Goal: Task Accomplishment & Management: Manage account settings

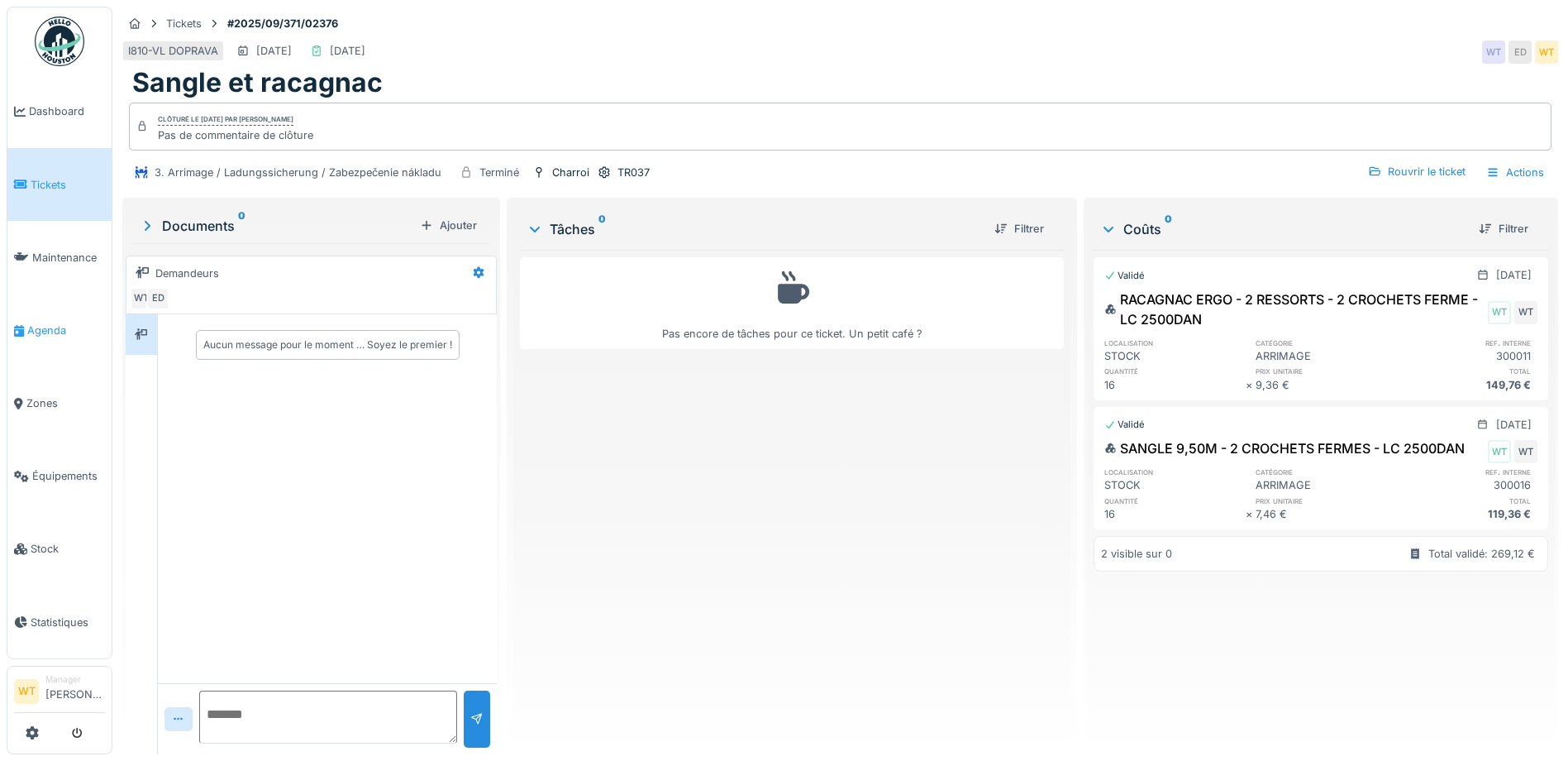
click at [26, 322] on li "Agenda" at bounding box center [60, 330] width 91 height 16
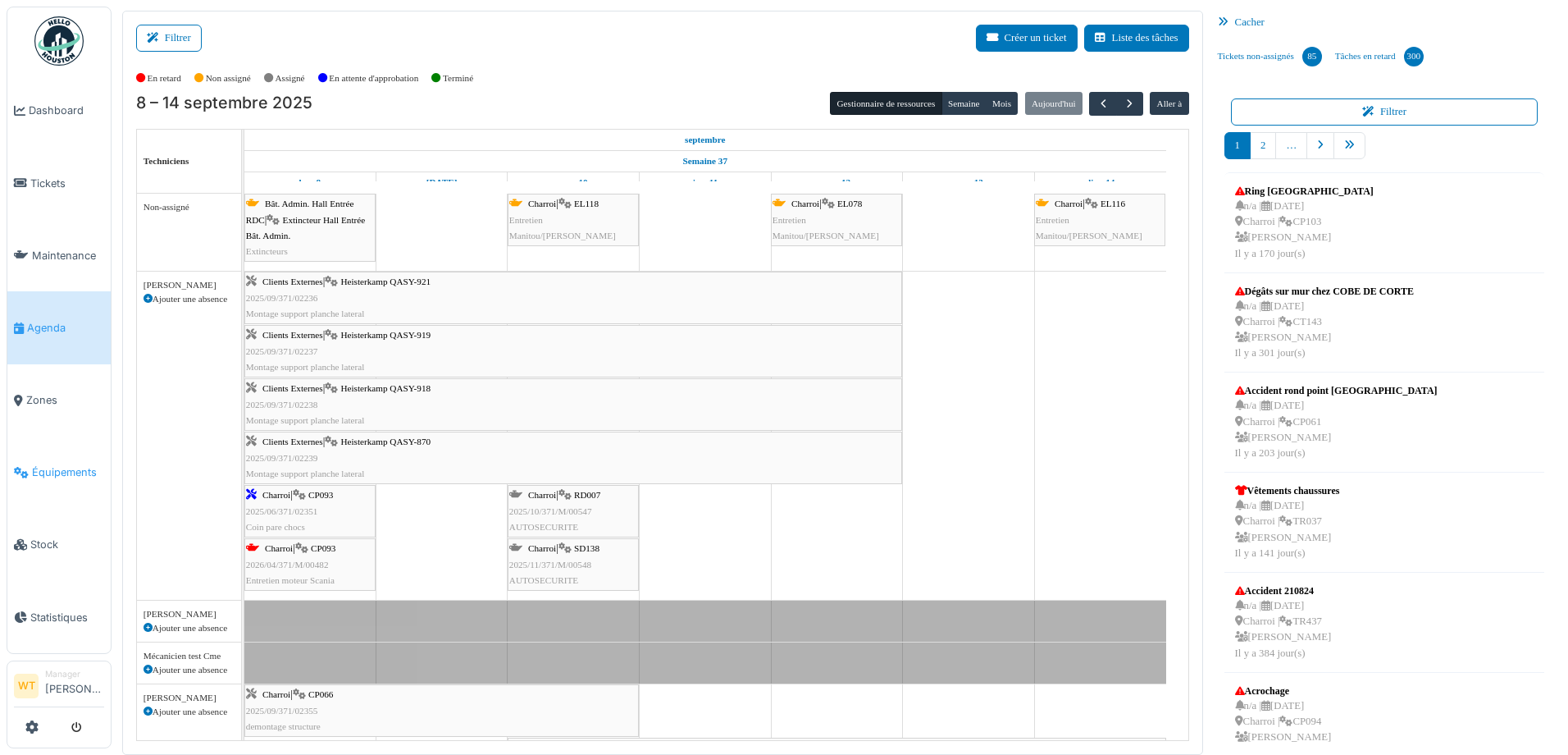
click at [89, 464] on span "Équipements" at bounding box center [68, 472] width 72 height 16
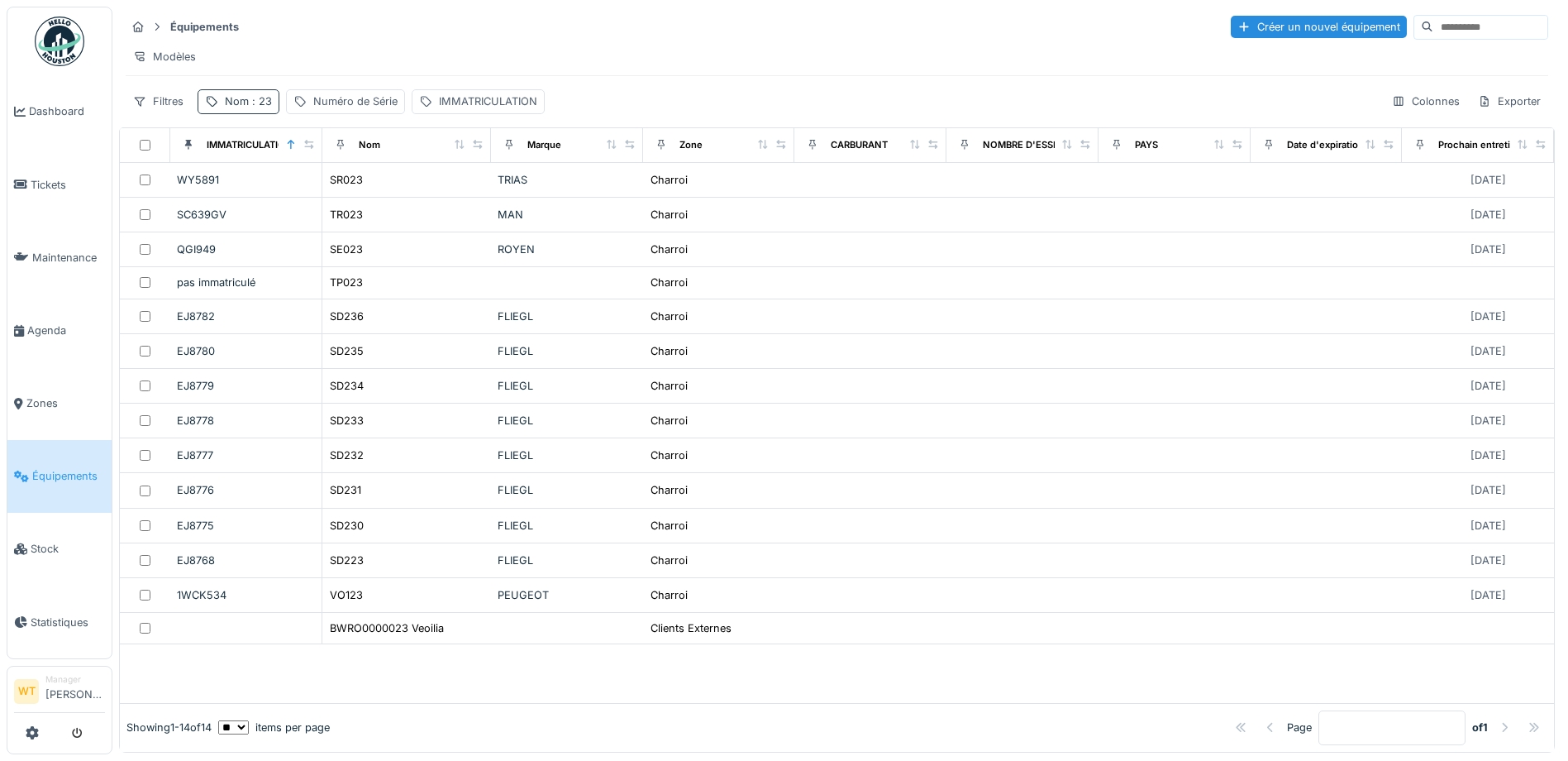
click at [243, 109] on div "Nom : 23" at bounding box center [249, 102] width 47 height 16
click at [356, 193] on icon at bounding box center [349, 193] width 13 height 11
click at [329, 195] on input "Nom" at bounding box center [287, 194] width 165 height 35
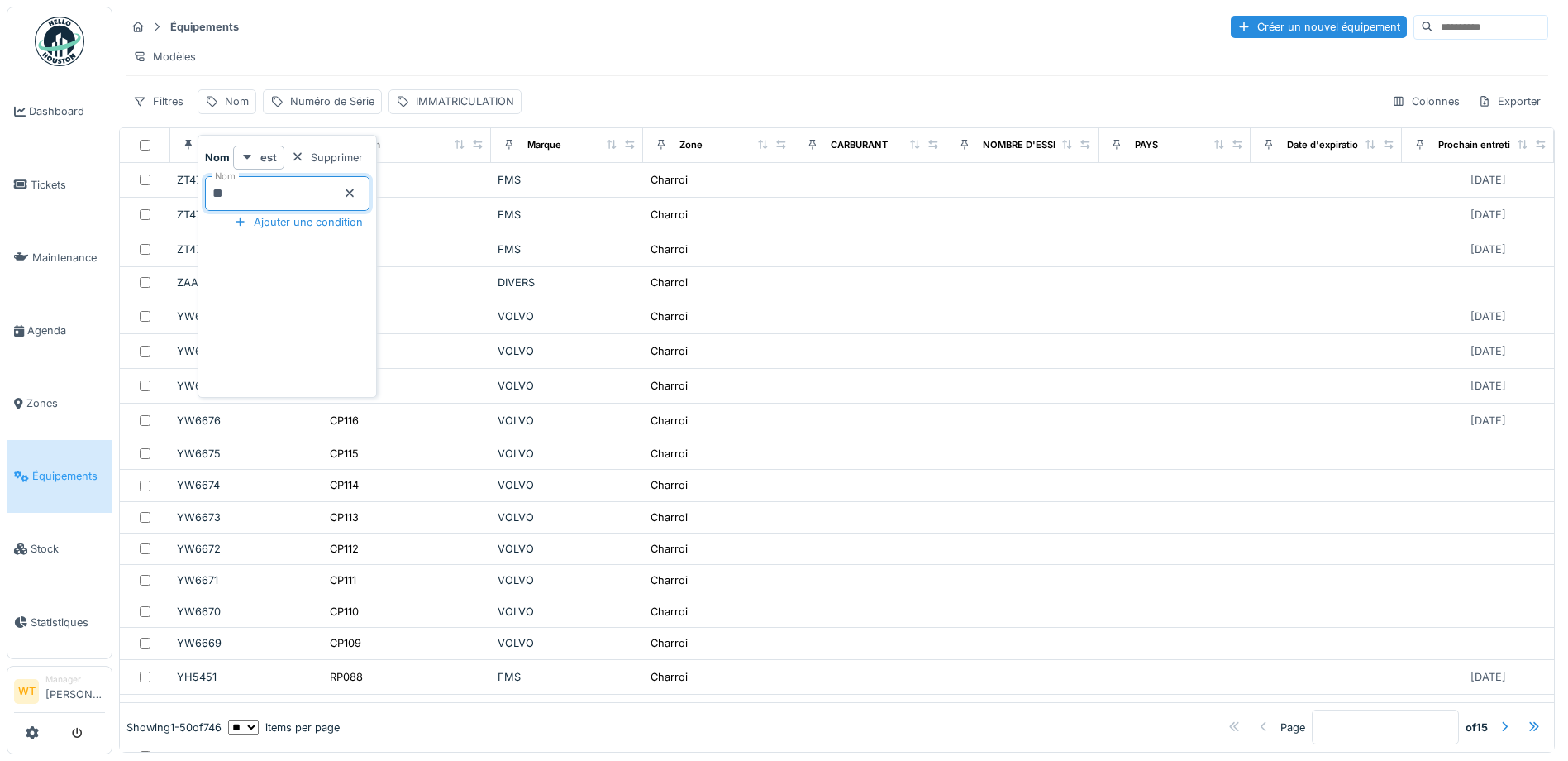
type input "**"
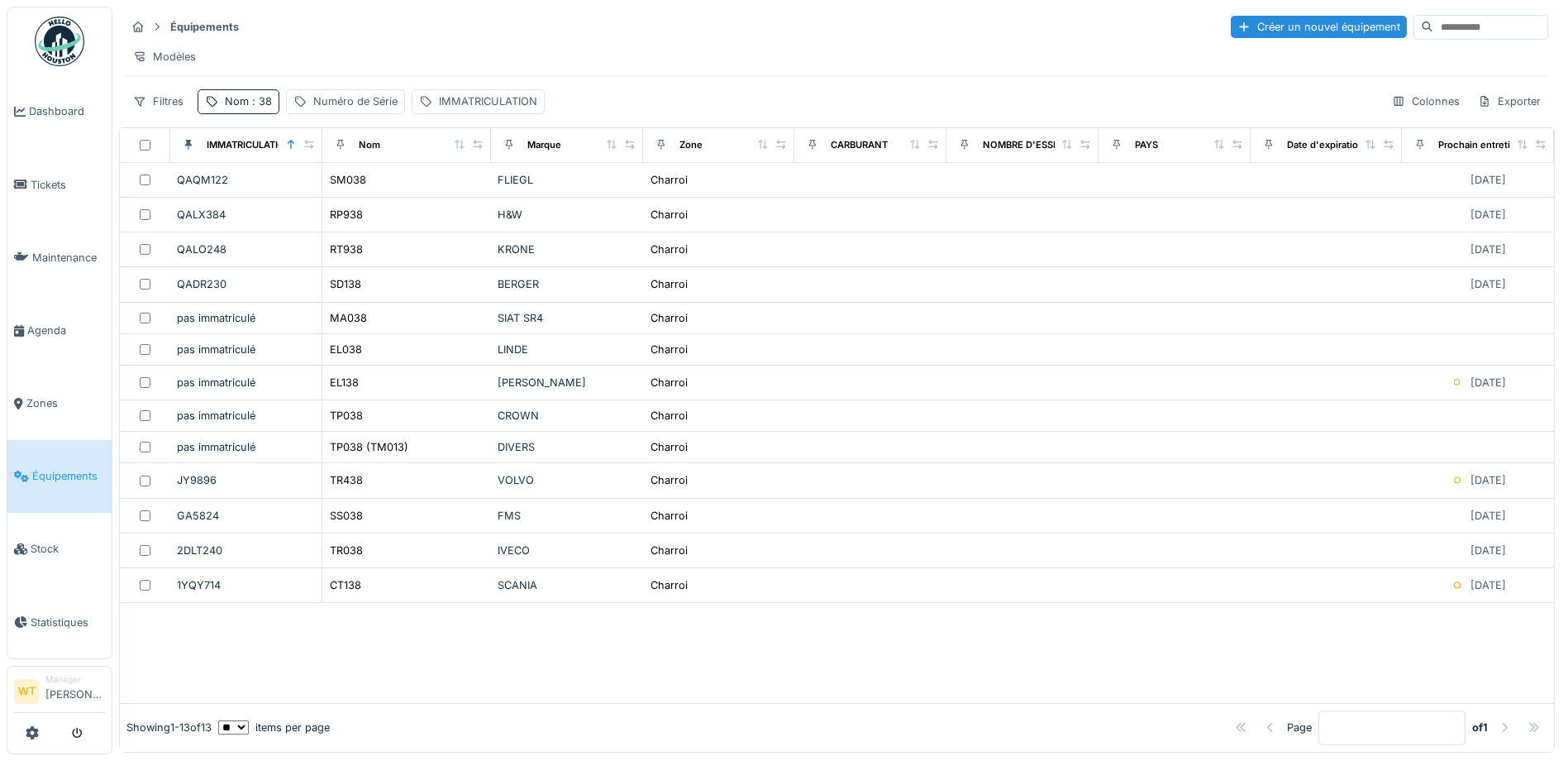
click at [419, 22] on div "Équipements Créer un nouvel équipement" at bounding box center [837, 26] width 1423 height 27
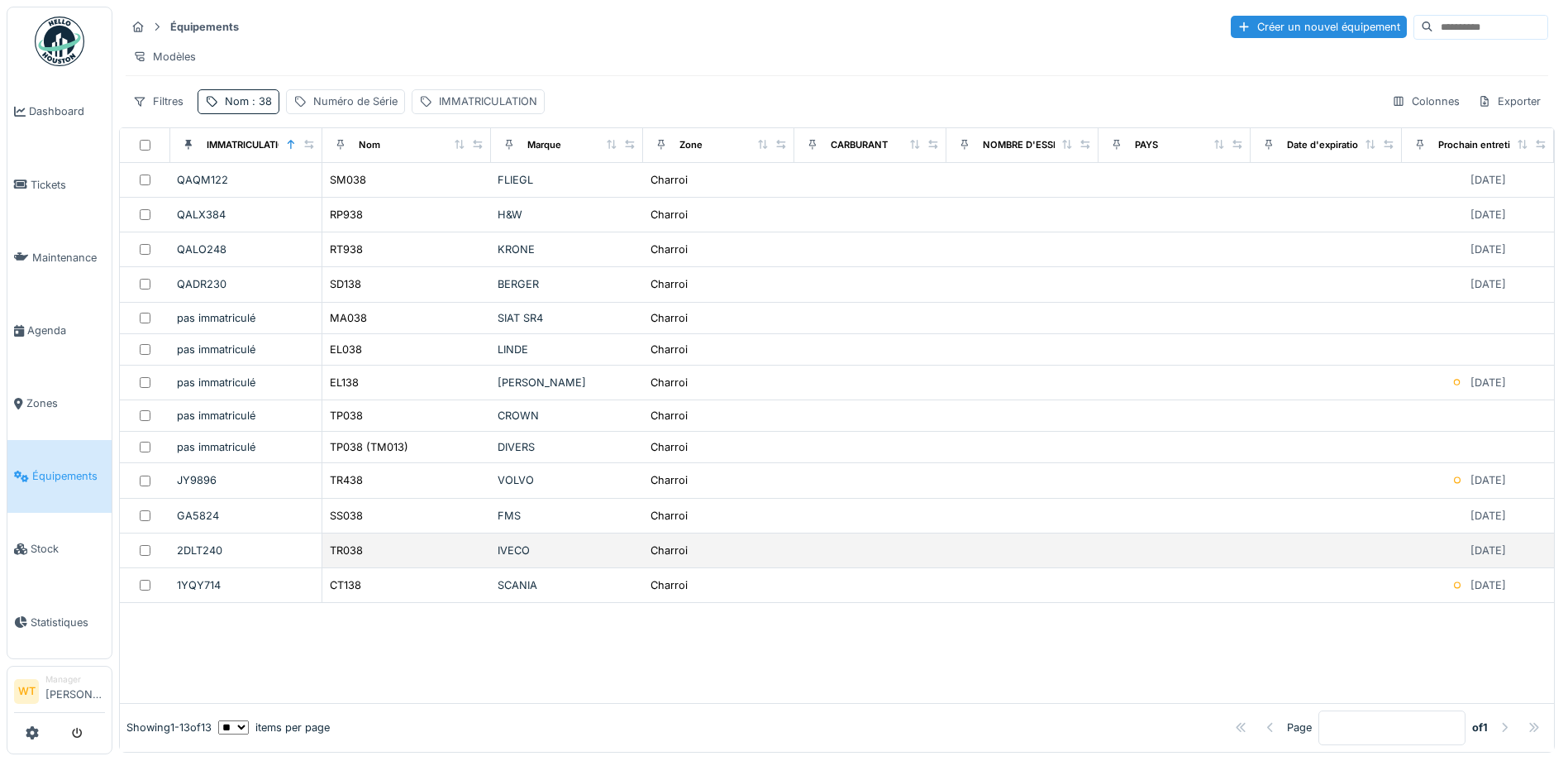
click at [378, 559] on div "TR038" at bounding box center [407, 551] width 156 height 18
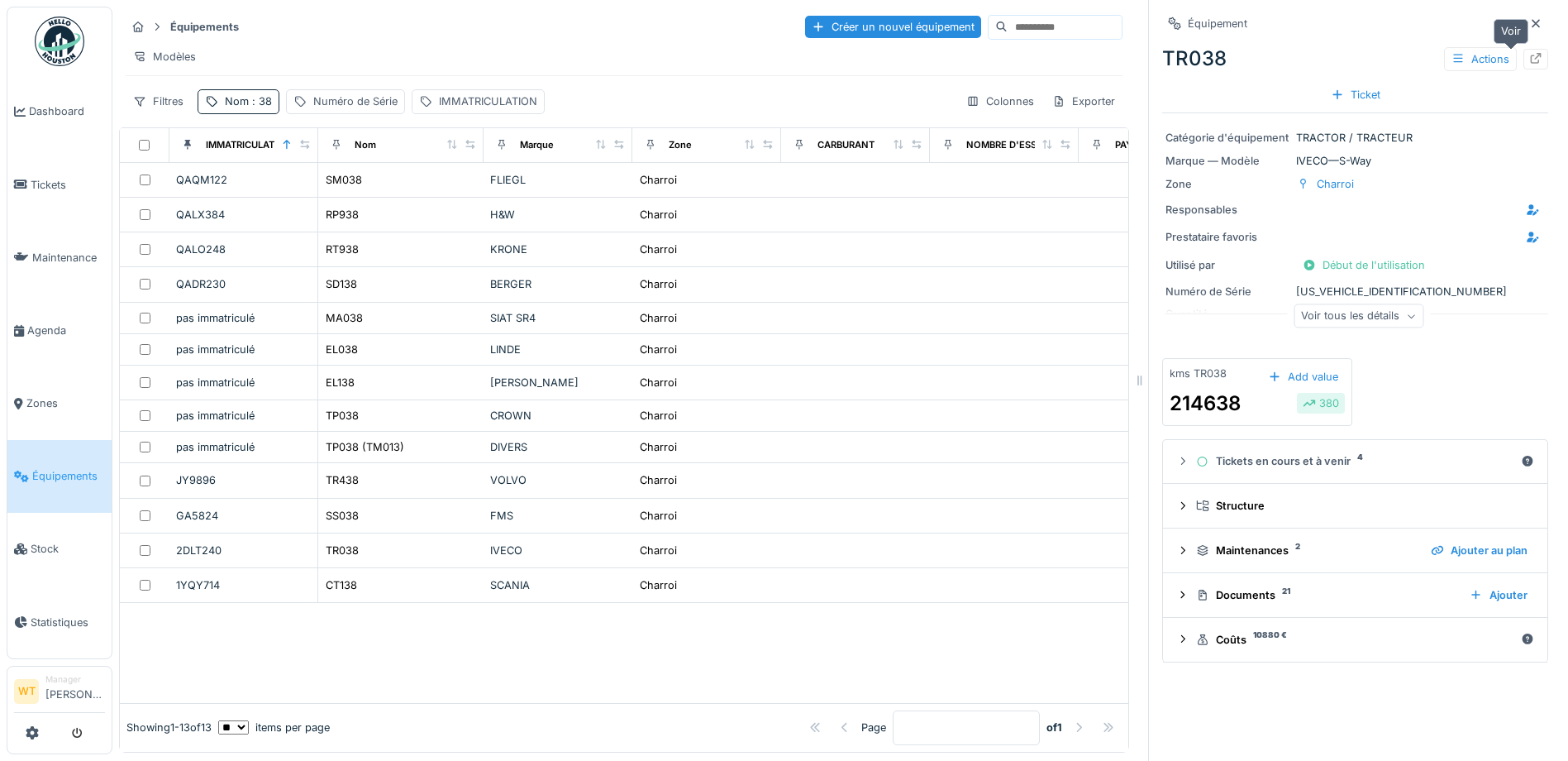
click at [1529, 62] on icon at bounding box center [1536, 58] width 13 height 11
click at [1531, 56] on icon at bounding box center [1536, 58] width 11 height 11
drag, startPoint x: 1506, startPoint y: 24, endPoint x: 1491, endPoint y: 23, distance: 15.0
click at [1529, 24] on icon at bounding box center [1536, 24] width 13 height 11
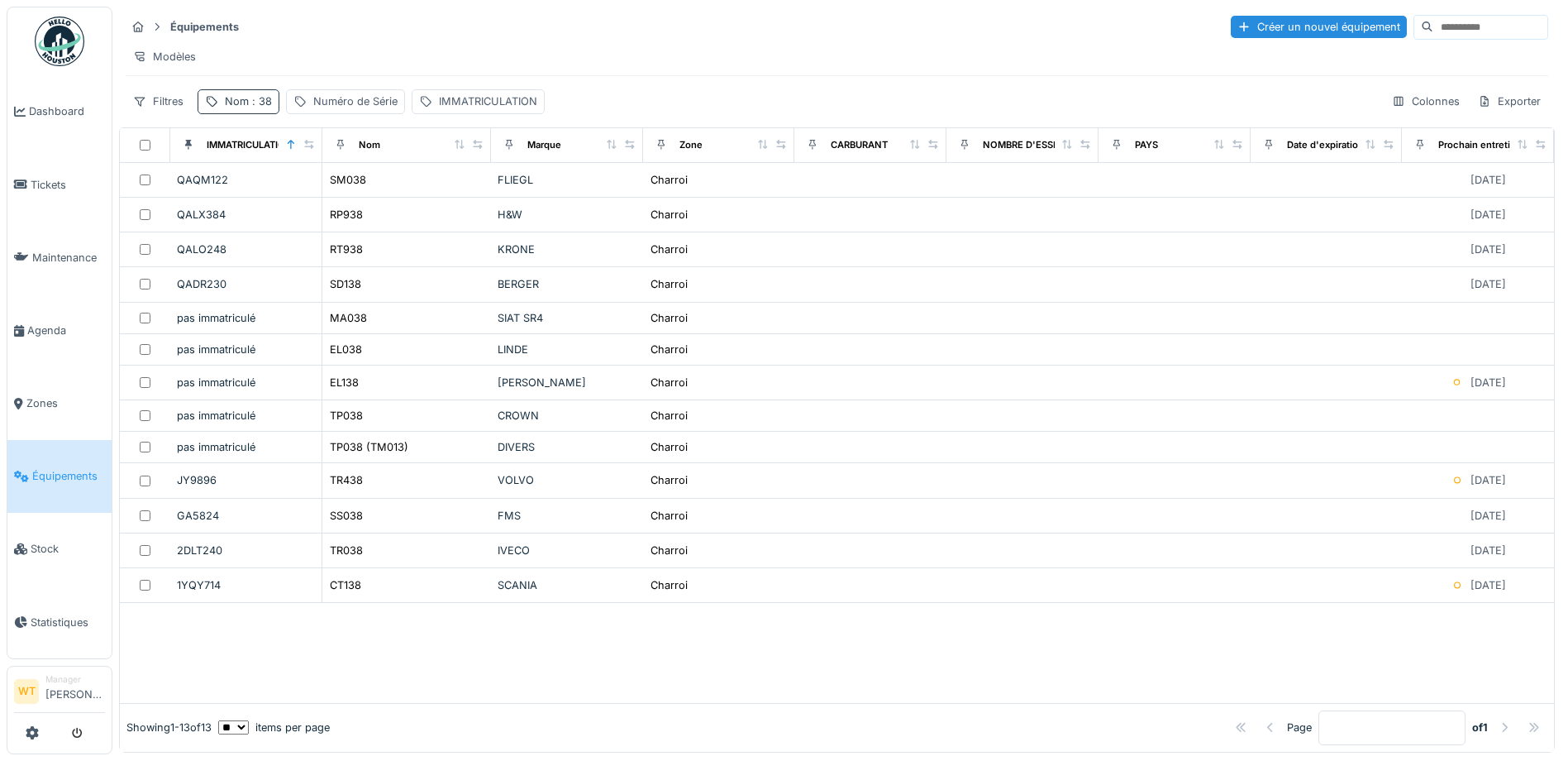
click at [225, 109] on div "Nom : 38" at bounding box center [249, 102] width 47 height 16
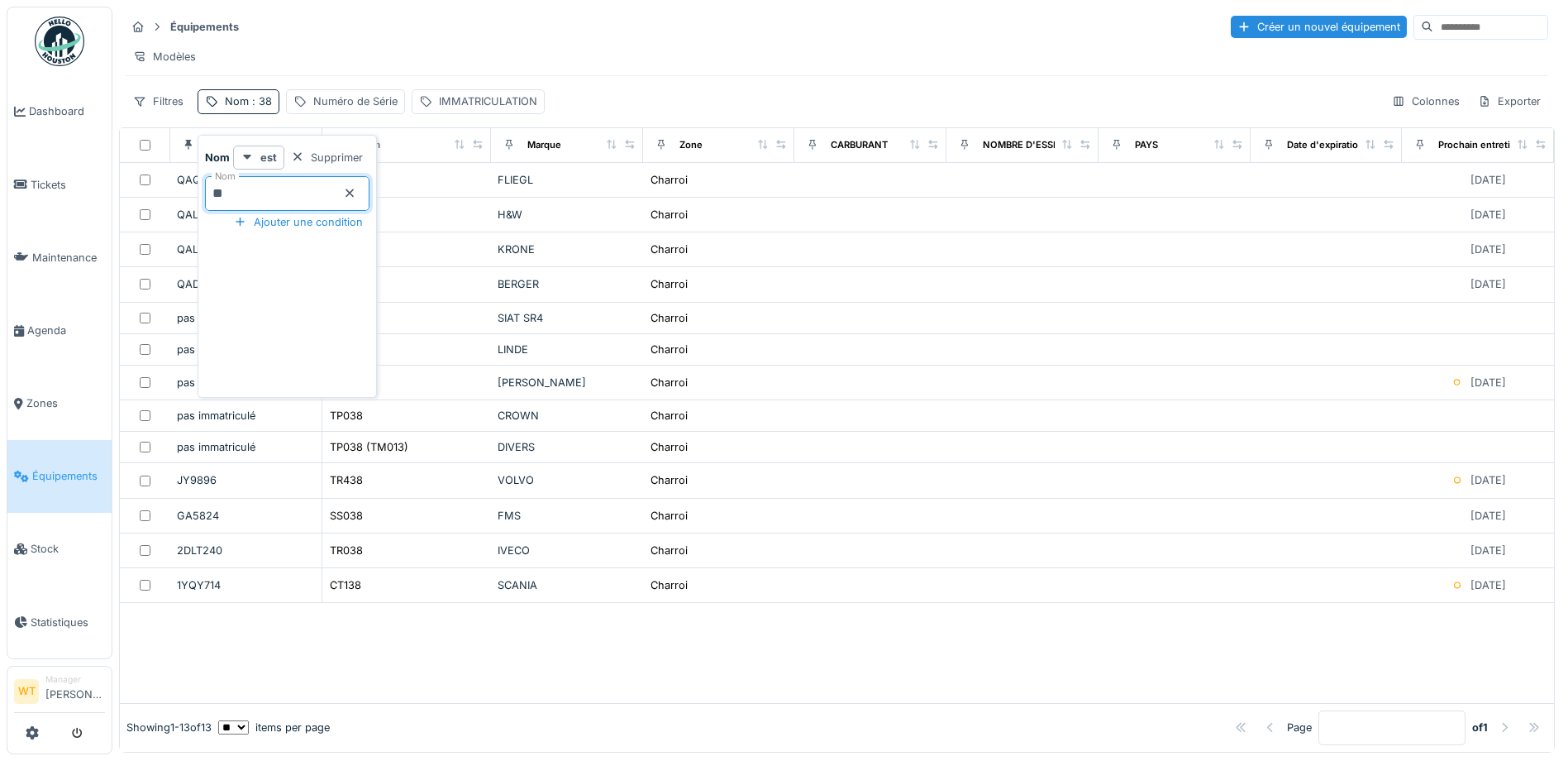
click at [343, 194] on input "**" at bounding box center [287, 194] width 165 height 35
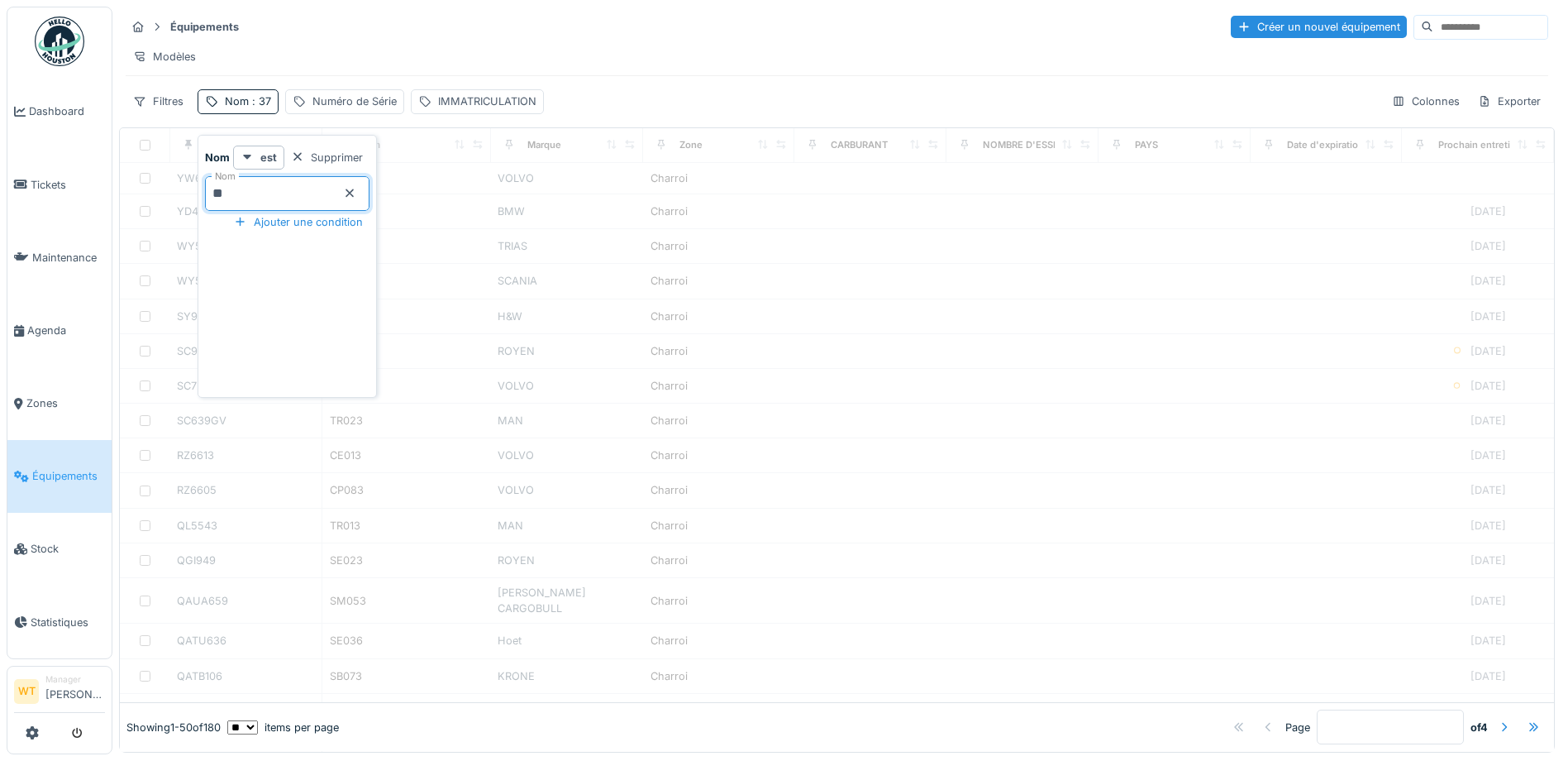
type input "**"
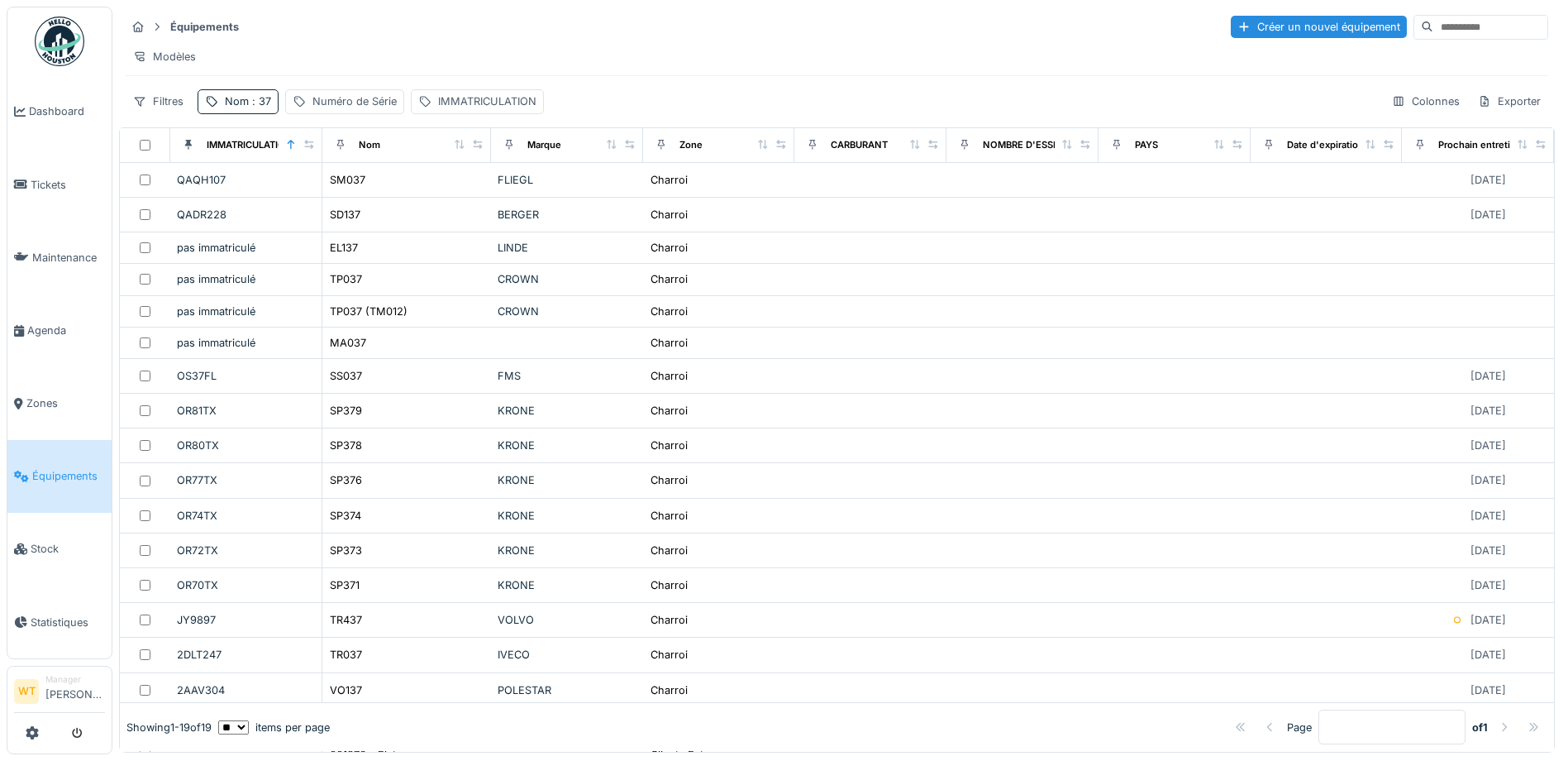
click at [383, 48] on div "Modèles" at bounding box center [837, 56] width 1423 height 24
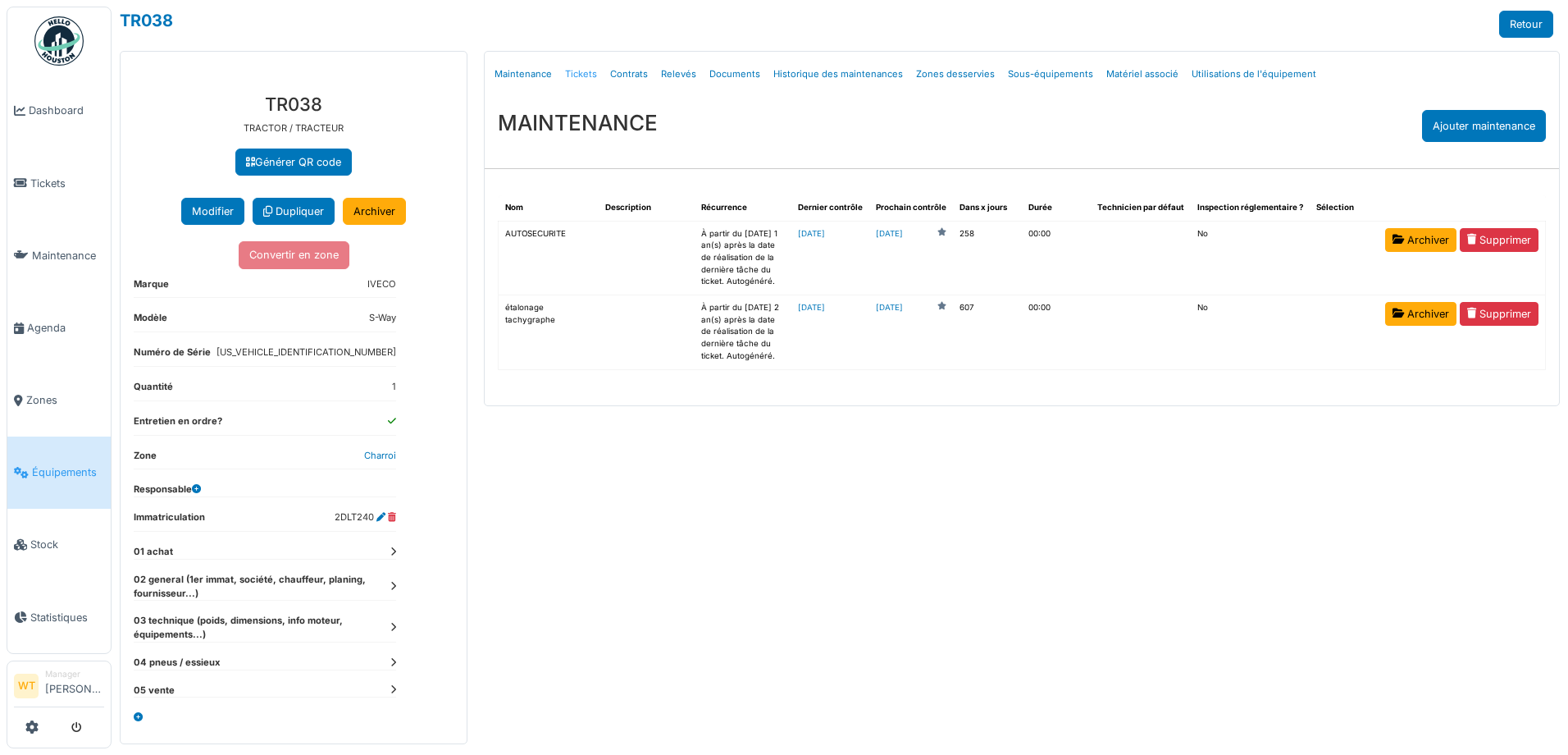
click at [595, 71] on link "Tickets" at bounding box center [581, 74] width 45 height 38
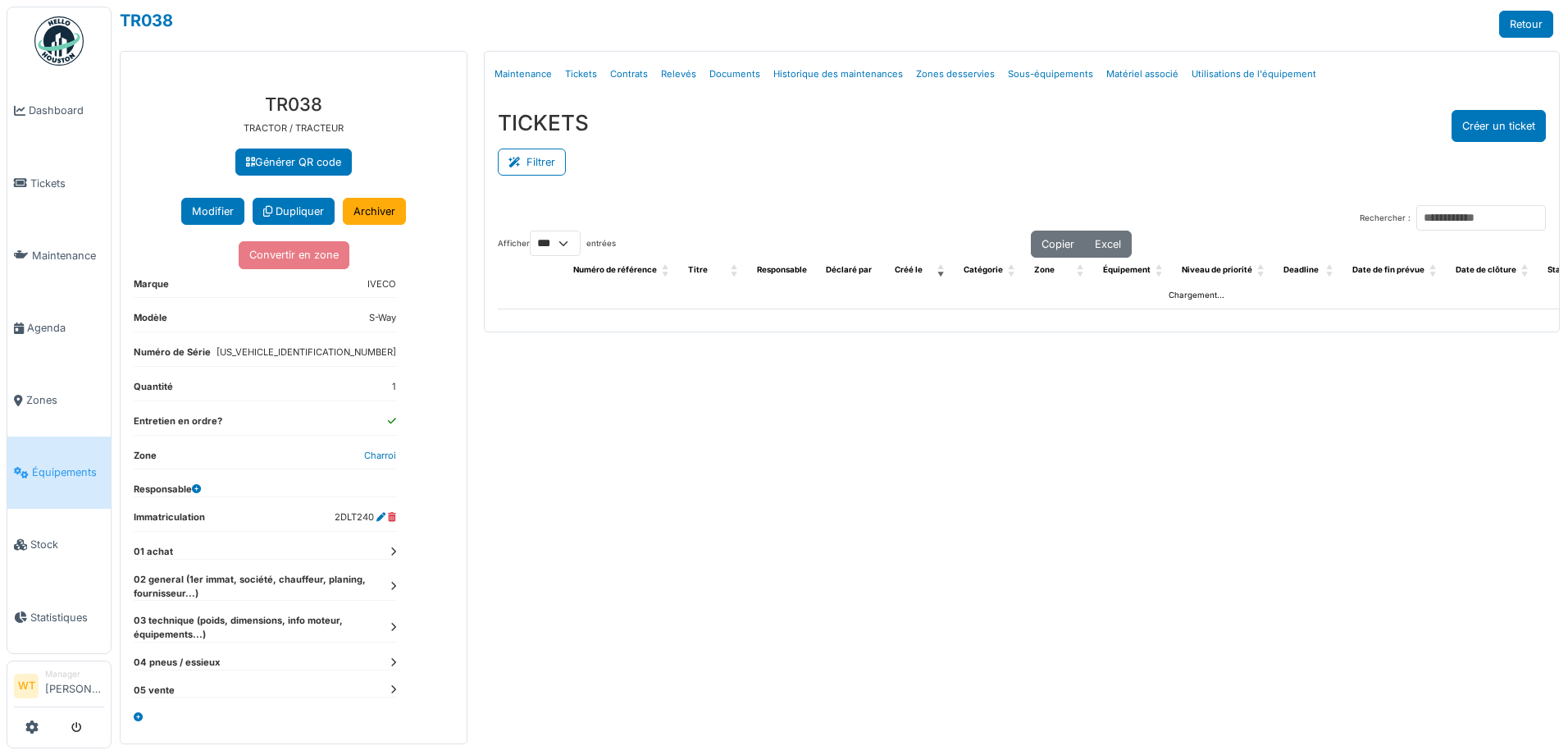
select select "***"
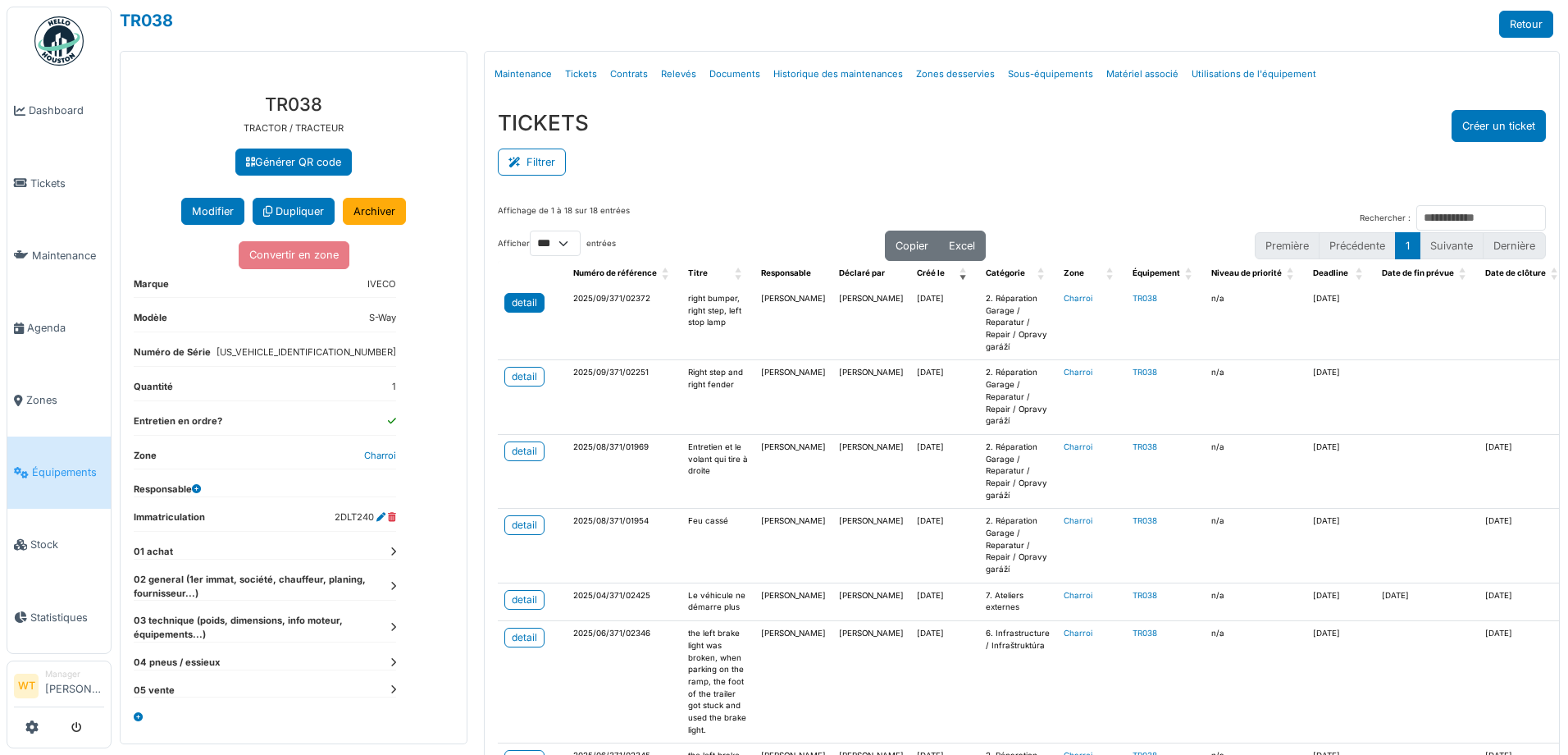
click at [517, 304] on div "detail" at bounding box center [524, 302] width 25 height 15
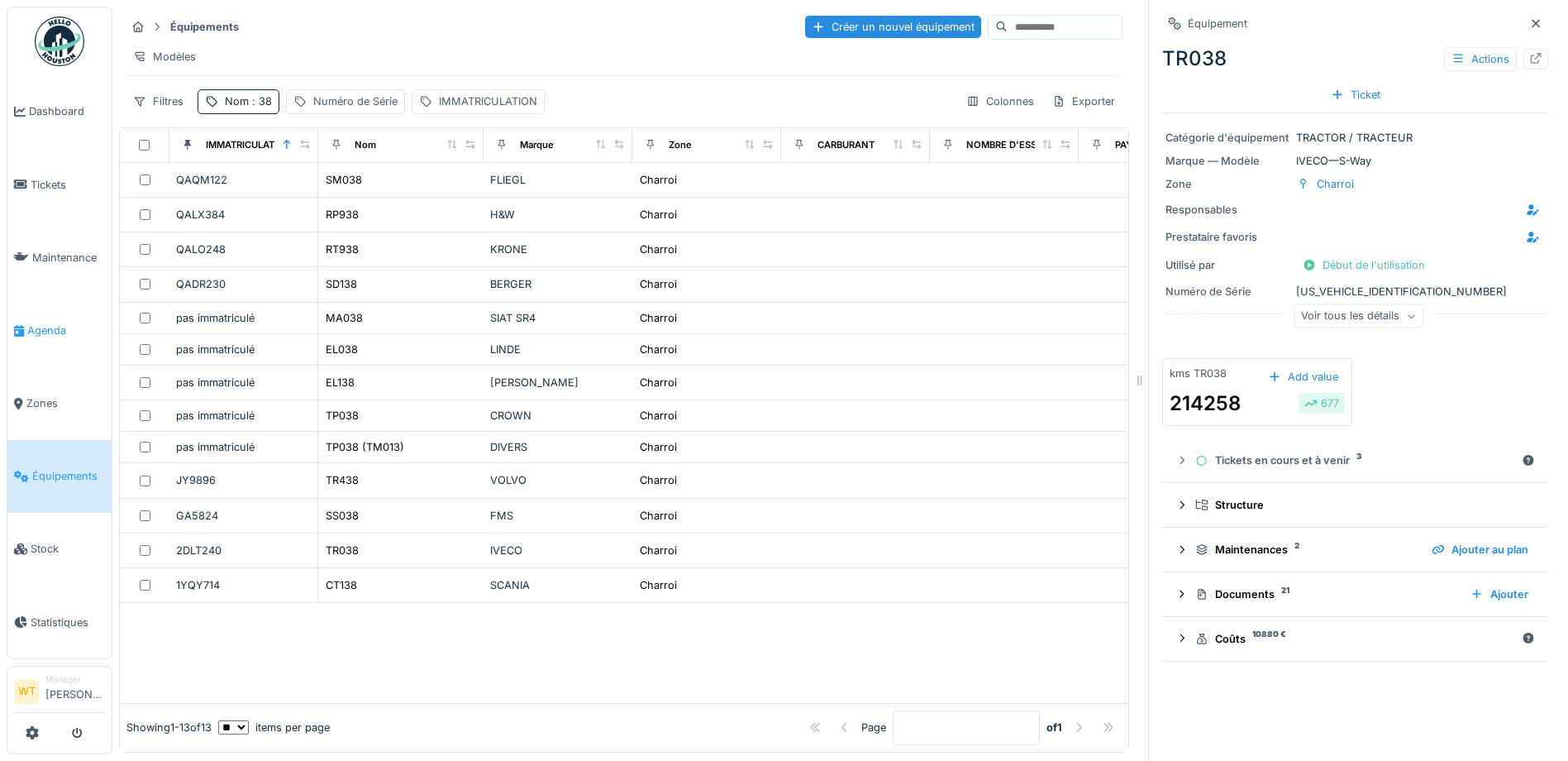
click at [67, 328] on span "Agenda" at bounding box center [66, 330] width 78 height 16
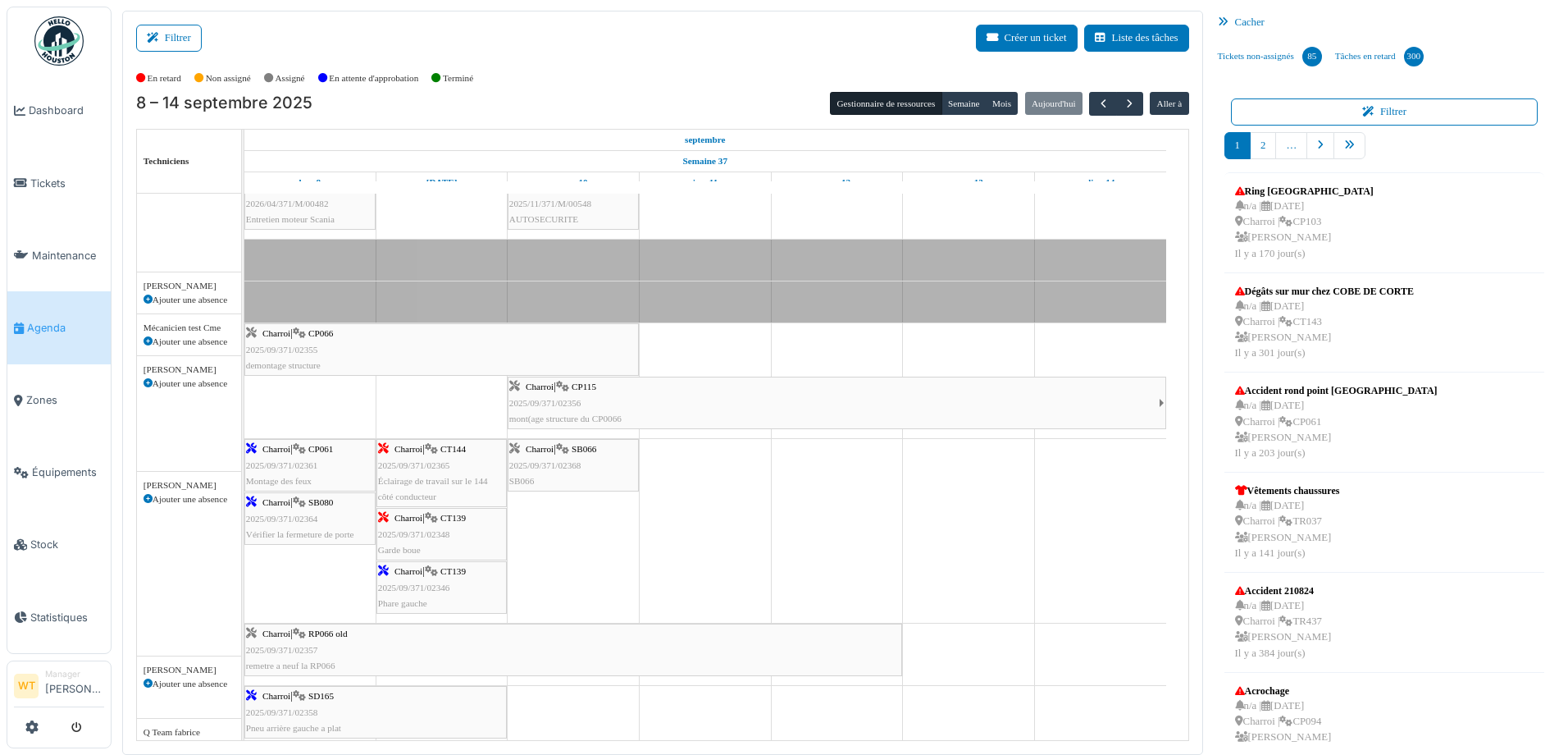
scroll to position [410, 0]
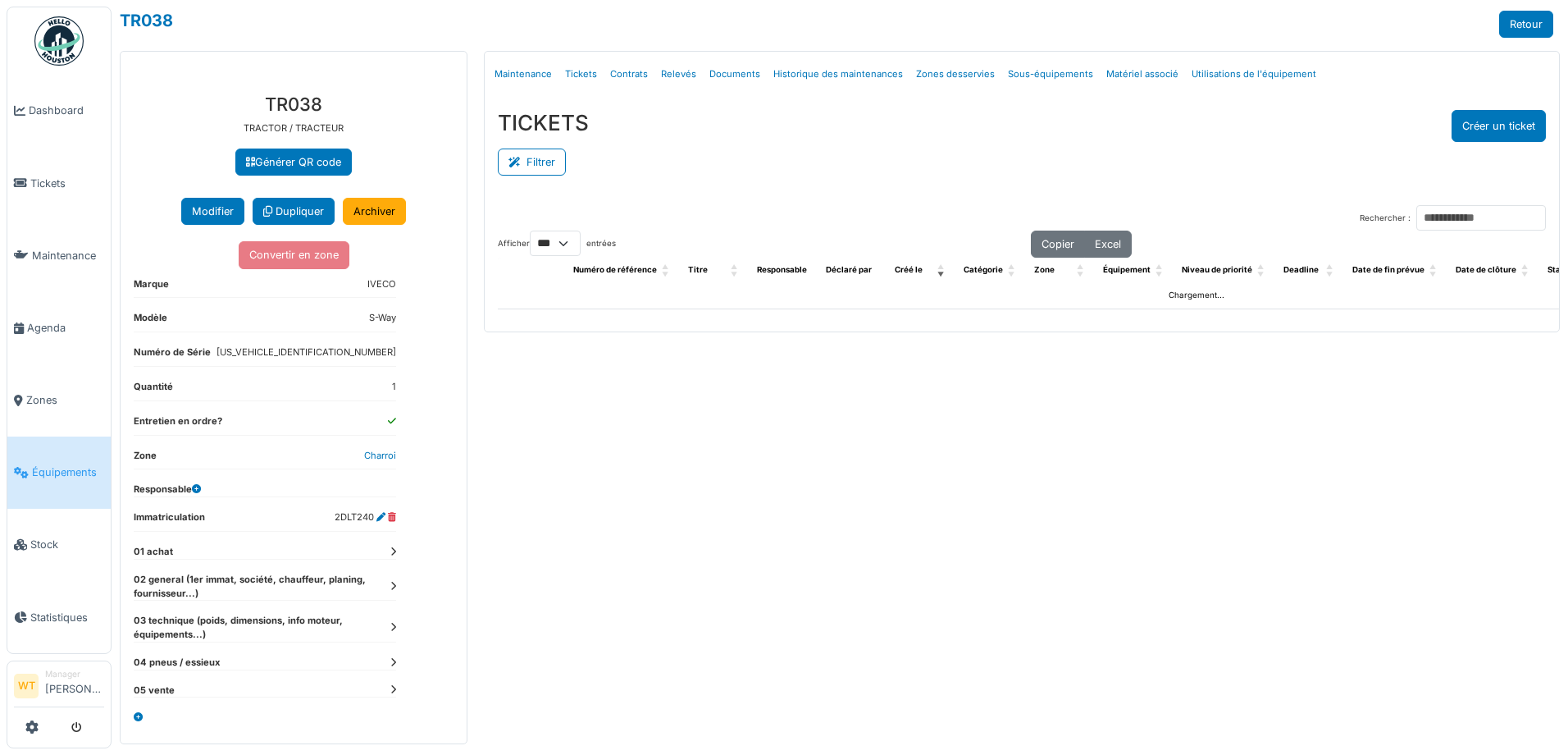
select select "***"
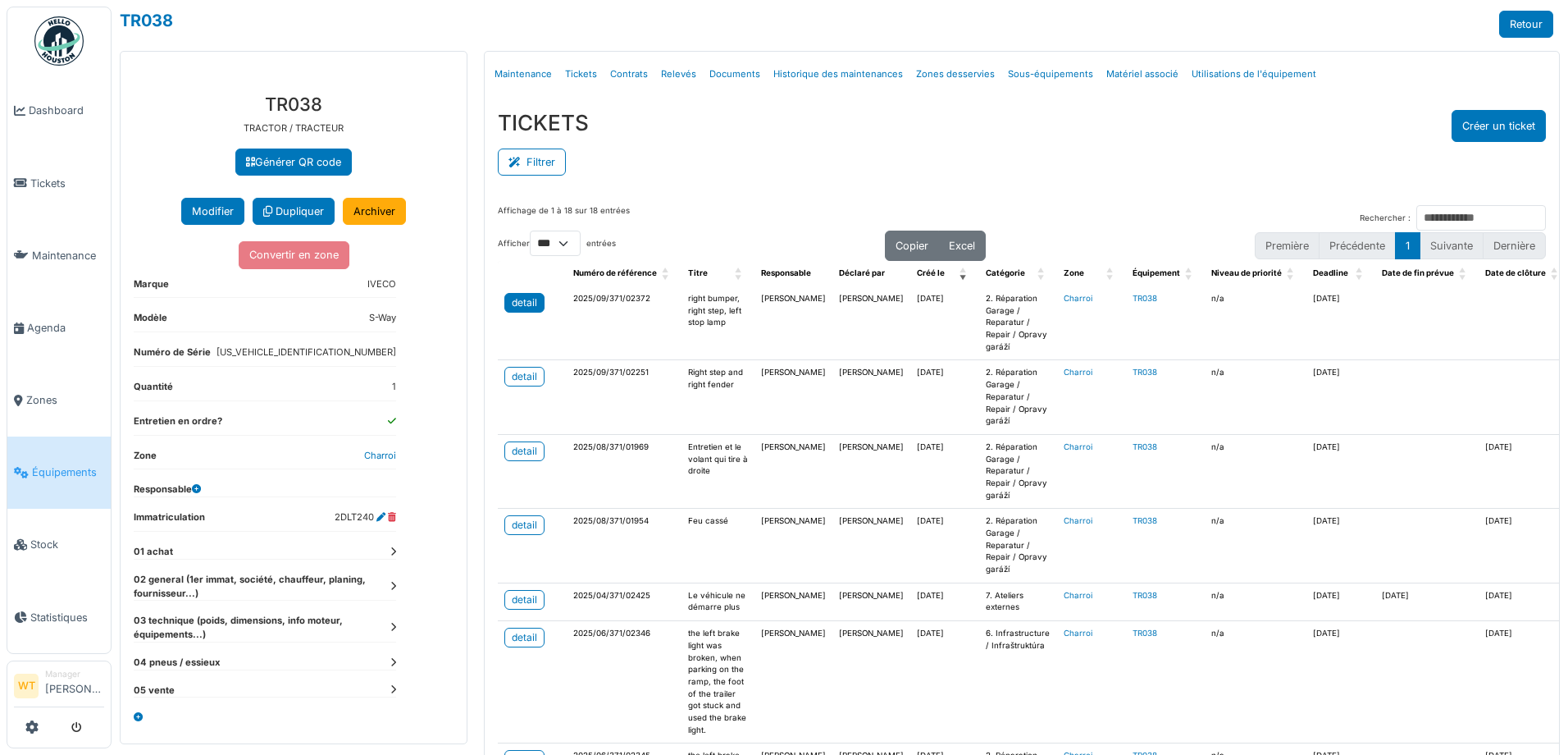
click at [527, 299] on div "detail" at bounding box center [524, 302] width 25 height 15
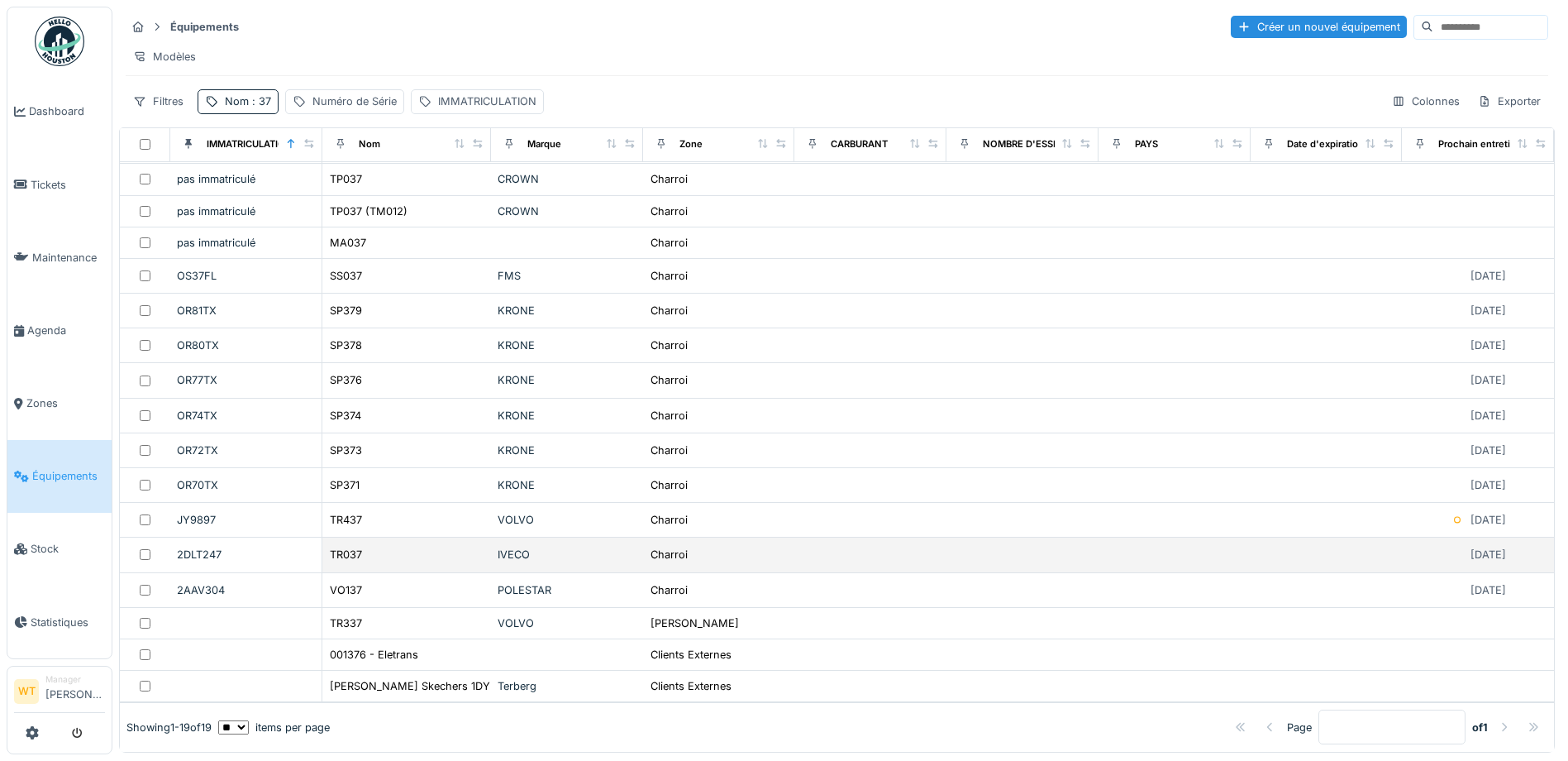
scroll to position [11, 0]
click at [374, 538] on td "TR037" at bounding box center [406, 555] width 169 height 35
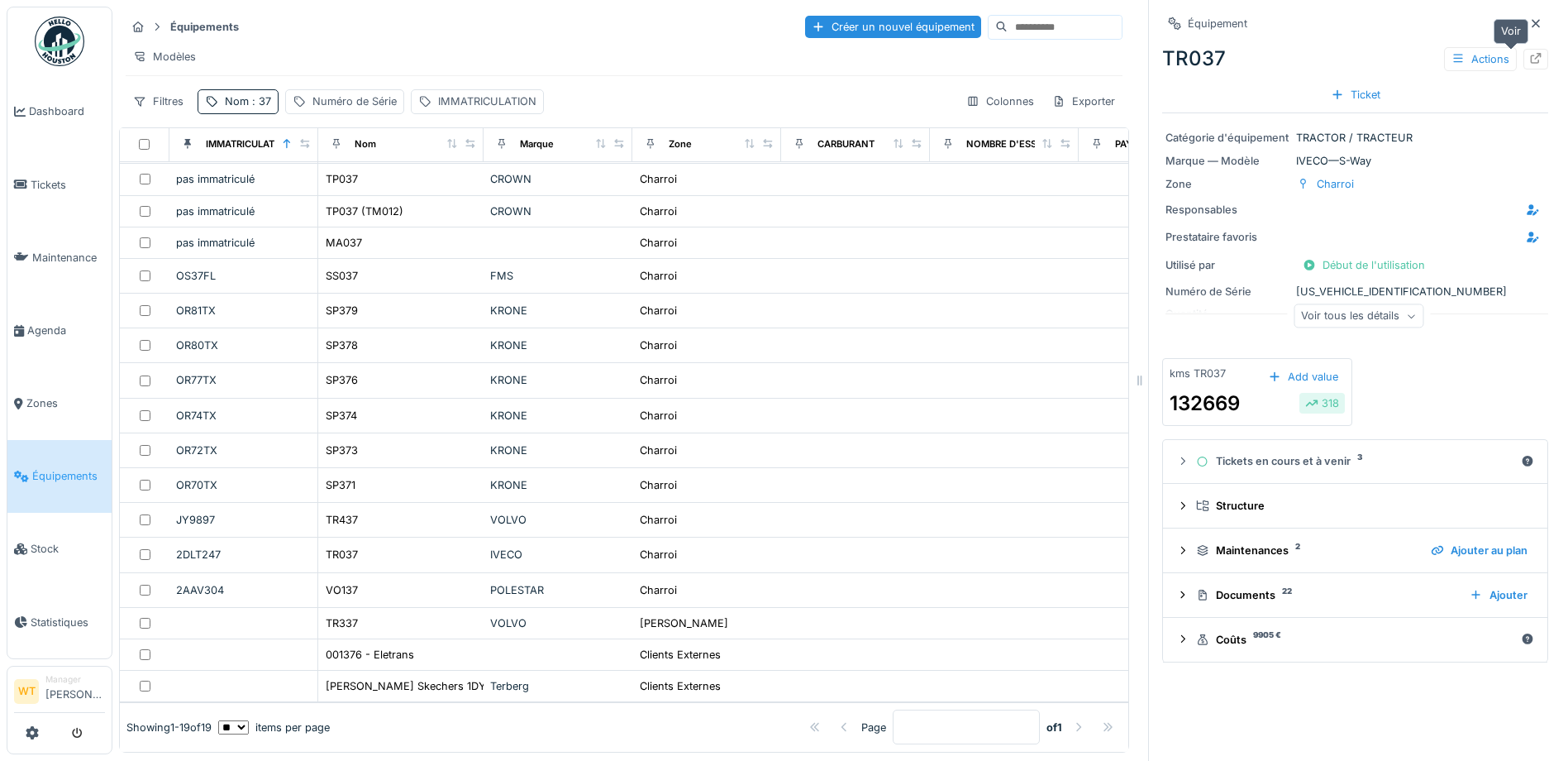
click at [1529, 55] on div at bounding box center [1536, 60] width 13 height 16
click at [260, 105] on span ": 37" at bounding box center [259, 102] width 22 height 12
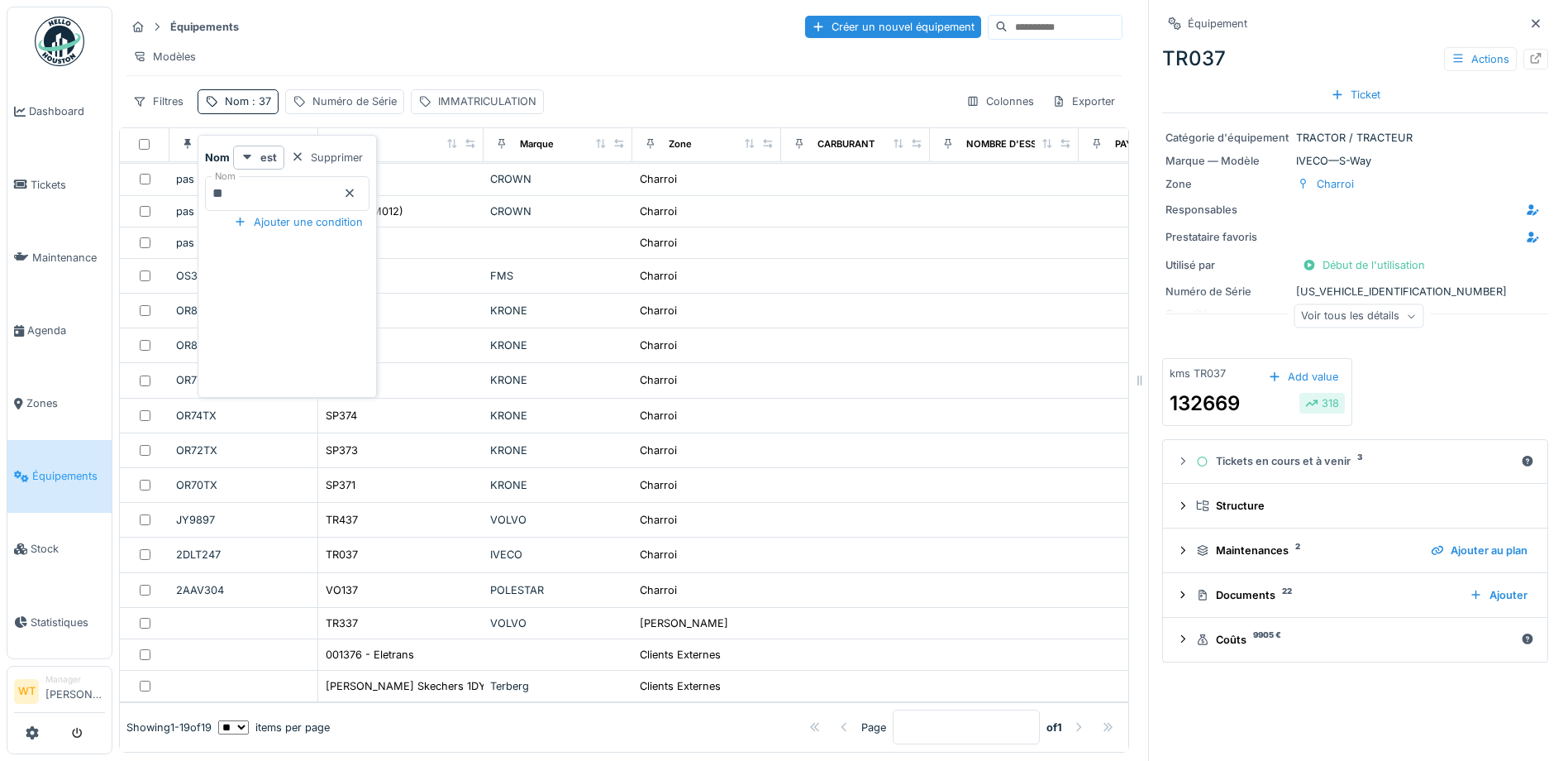
drag, startPoint x: 378, startPoint y: 186, endPoint x: 366, endPoint y: 183, distance: 12.4
click at [356, 187] on icon at bounding box center [349, 193] width 13 height 11
click at [309, 183] on input "Nom" at bounding box center [287, 194] width 165 height 35
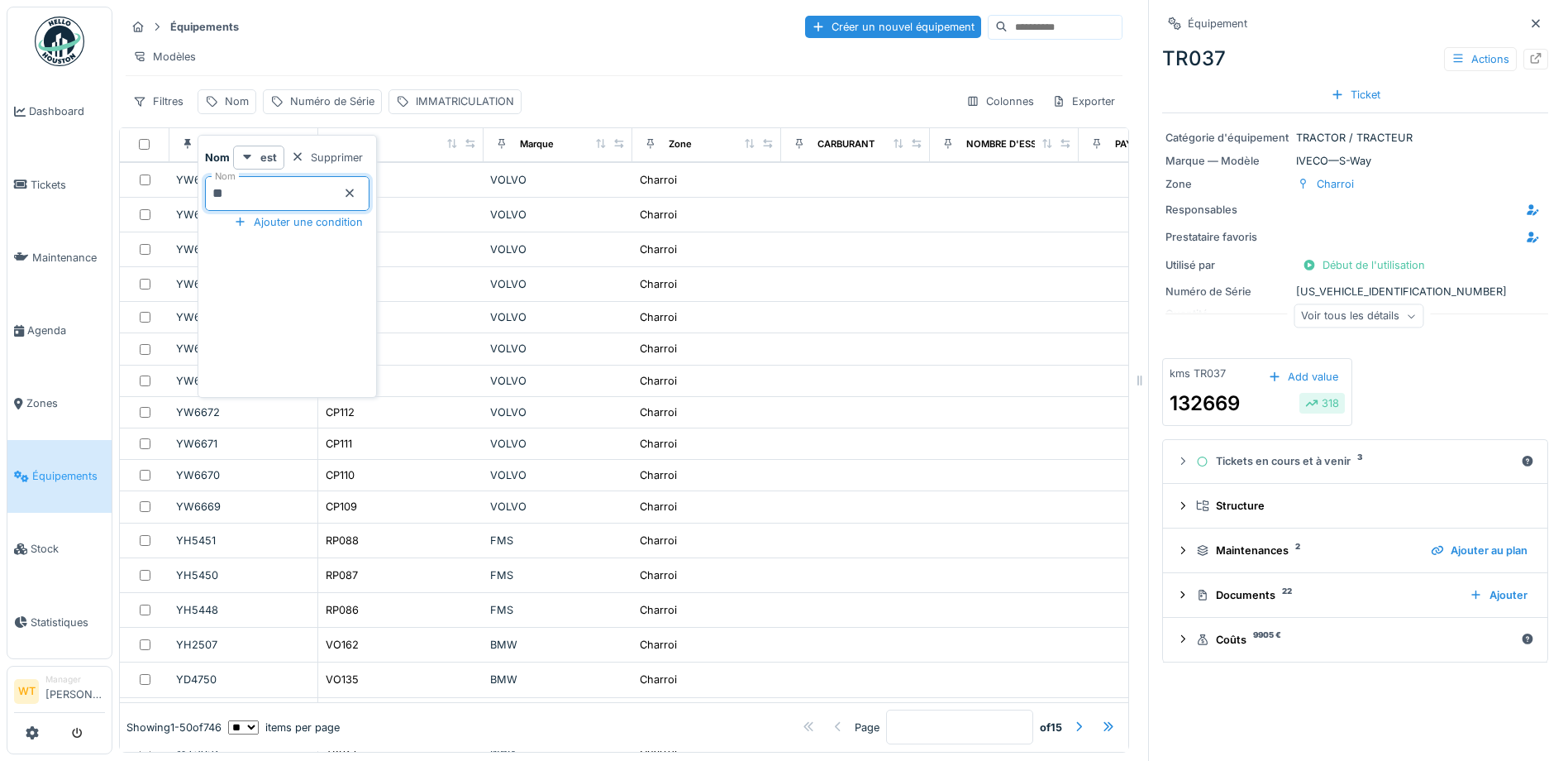
type input "**"
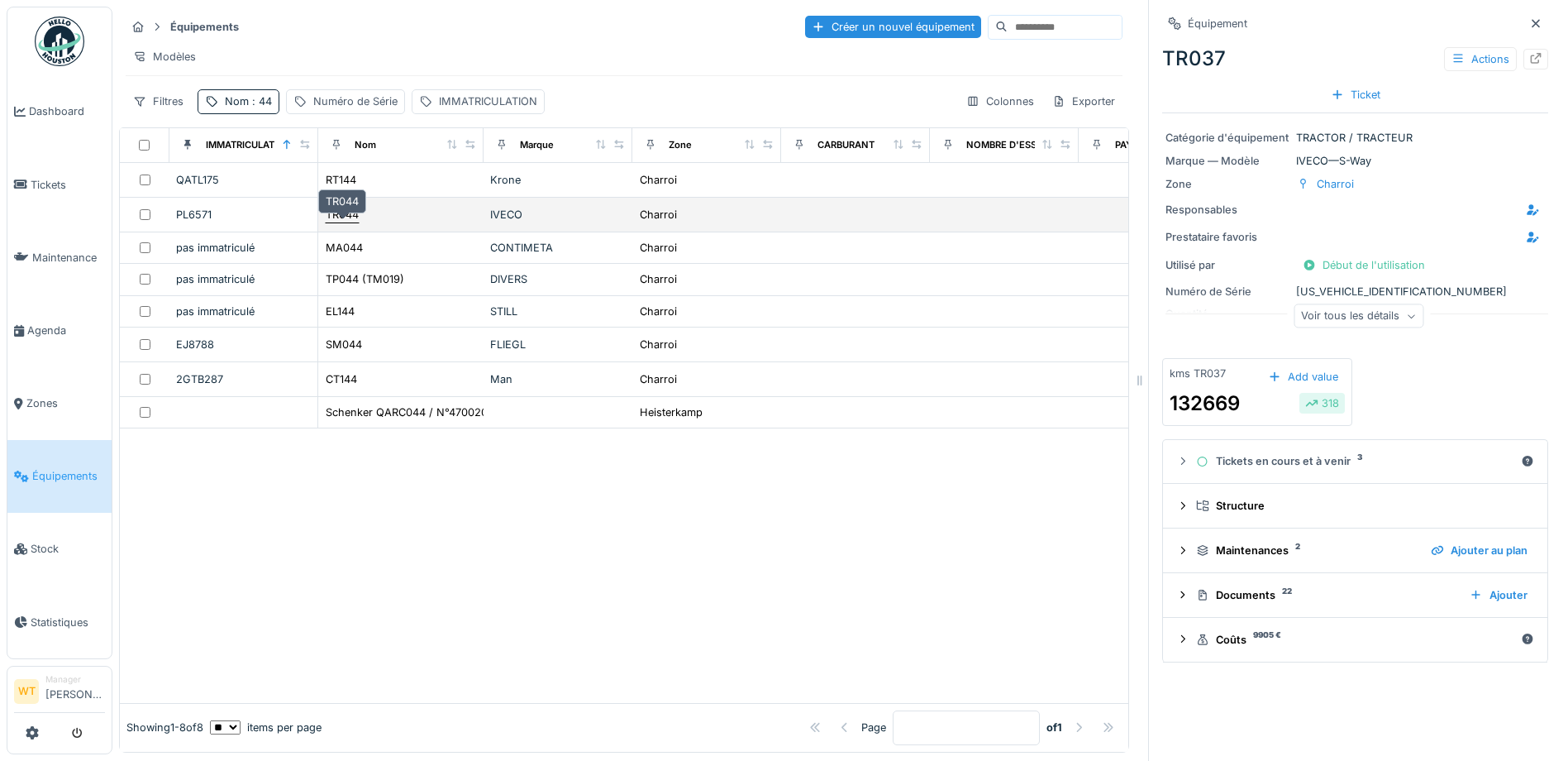
click at [339, 215] on div "TR044" at bounding box center [342, 215] width 33 height 16
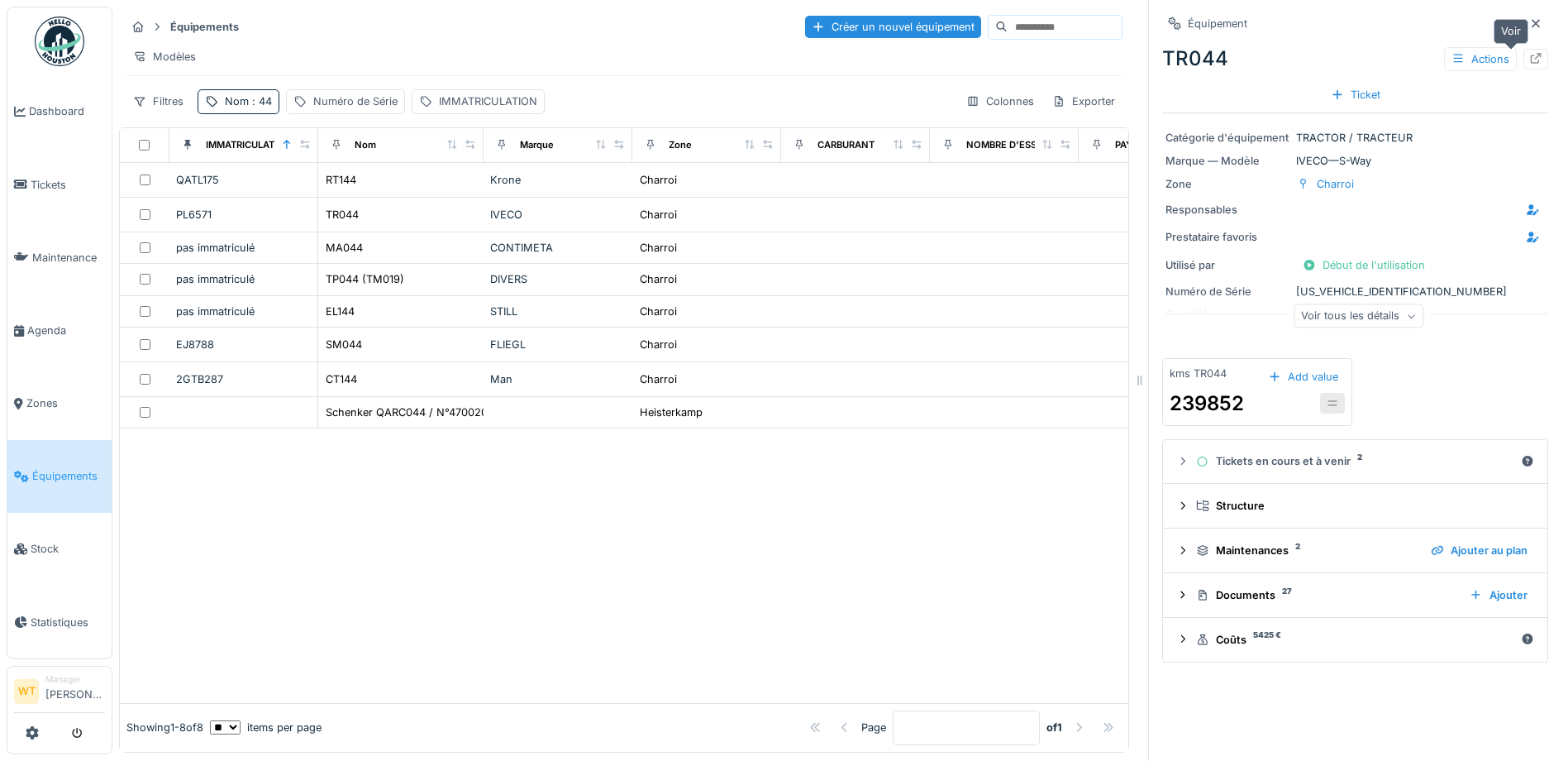
click at [1529, 53] on icon at bounding box center [1536, 58] width 13 height 11
click at [264, 99] on span ": 44" at bounding box center [260, 102] width 23 height 12
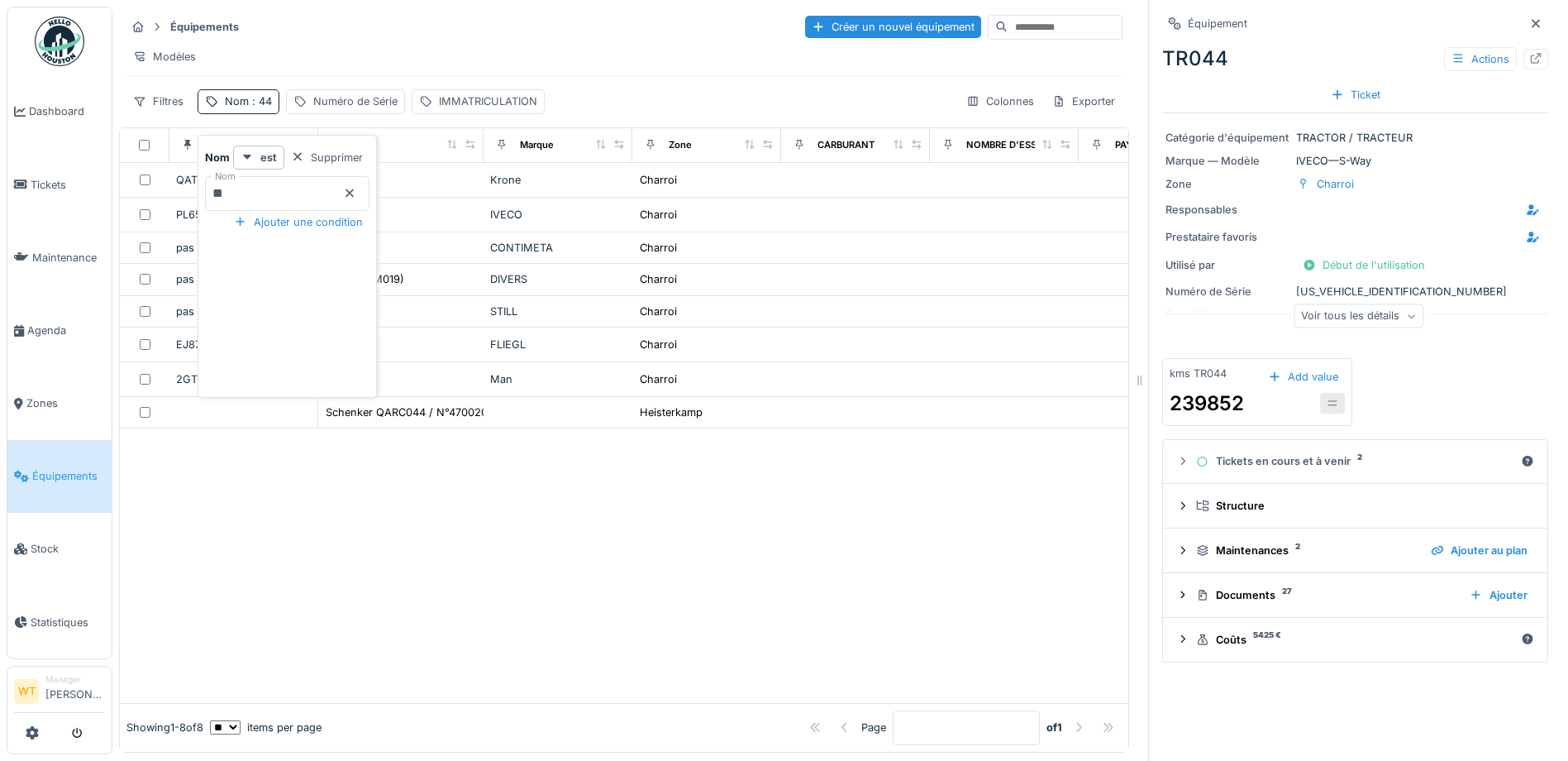
click at [356, 187] on icon at bounding box center [349, 193] width 13 height 11
click at [330, 184] on input "Nom" at bounding box center [287, 194] width 165 height 35
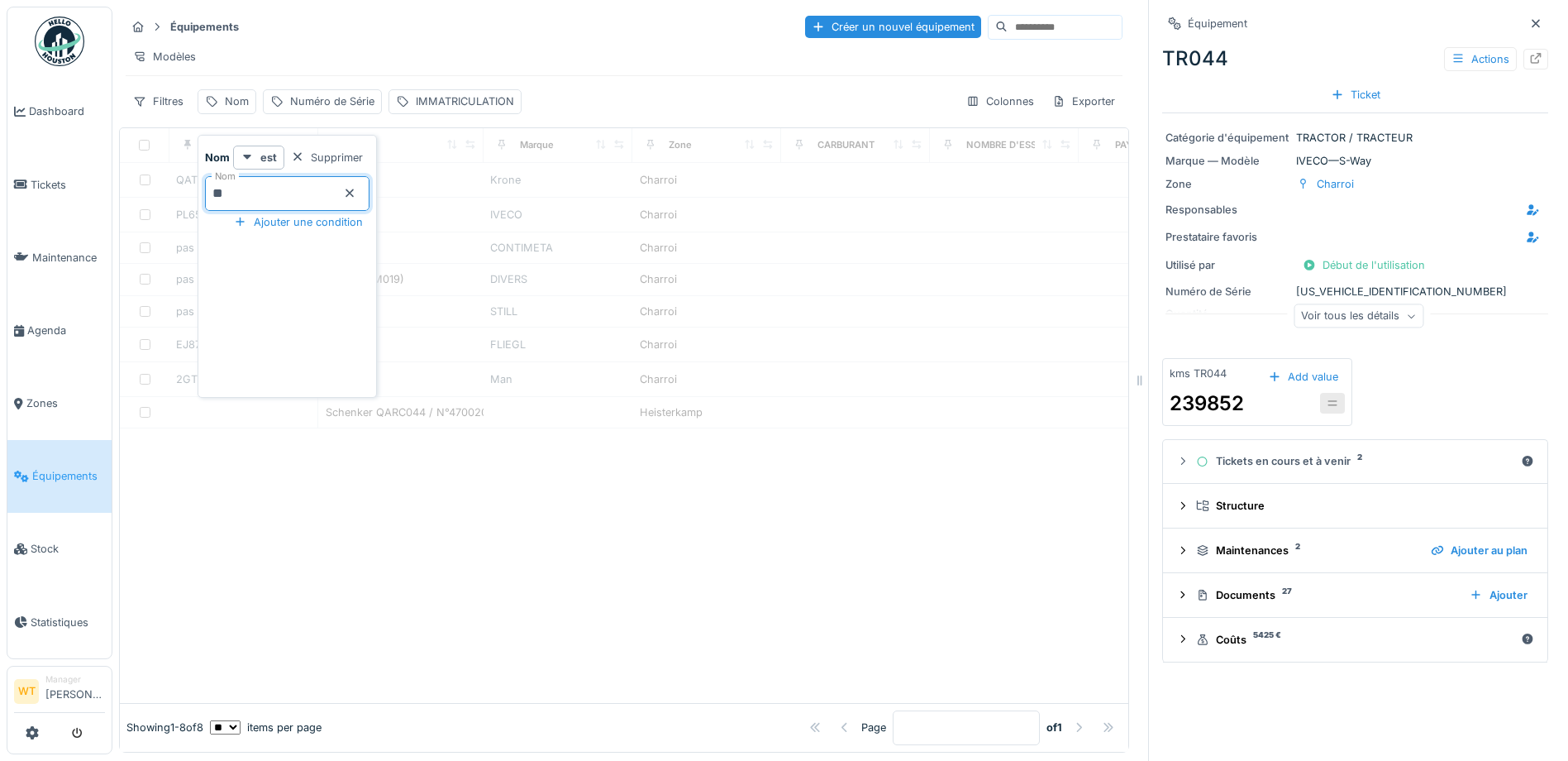
type input "**"
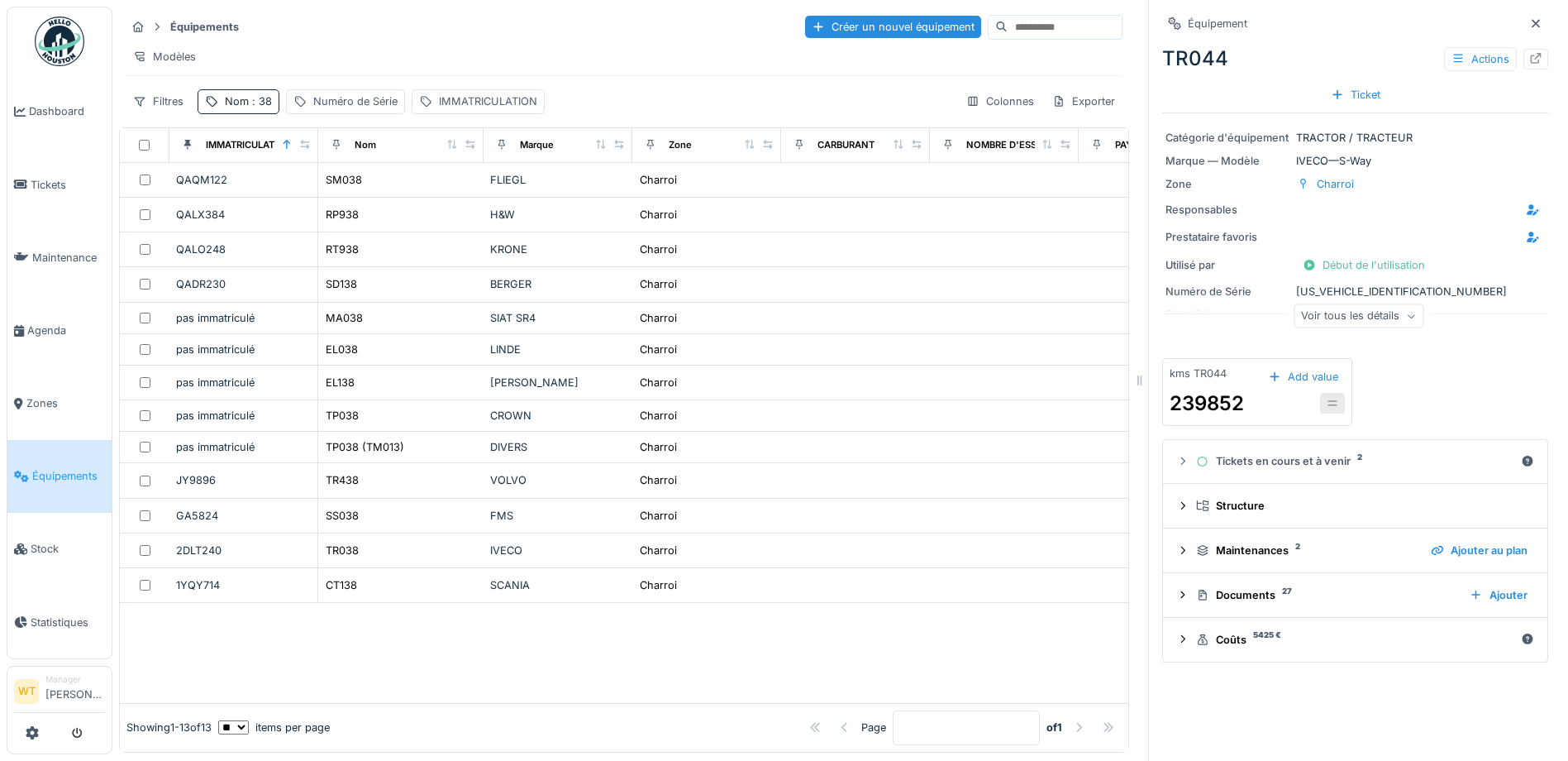
click at [363, 50] on div "Modèles" at bounding box center [624, 56] width 997 height 24
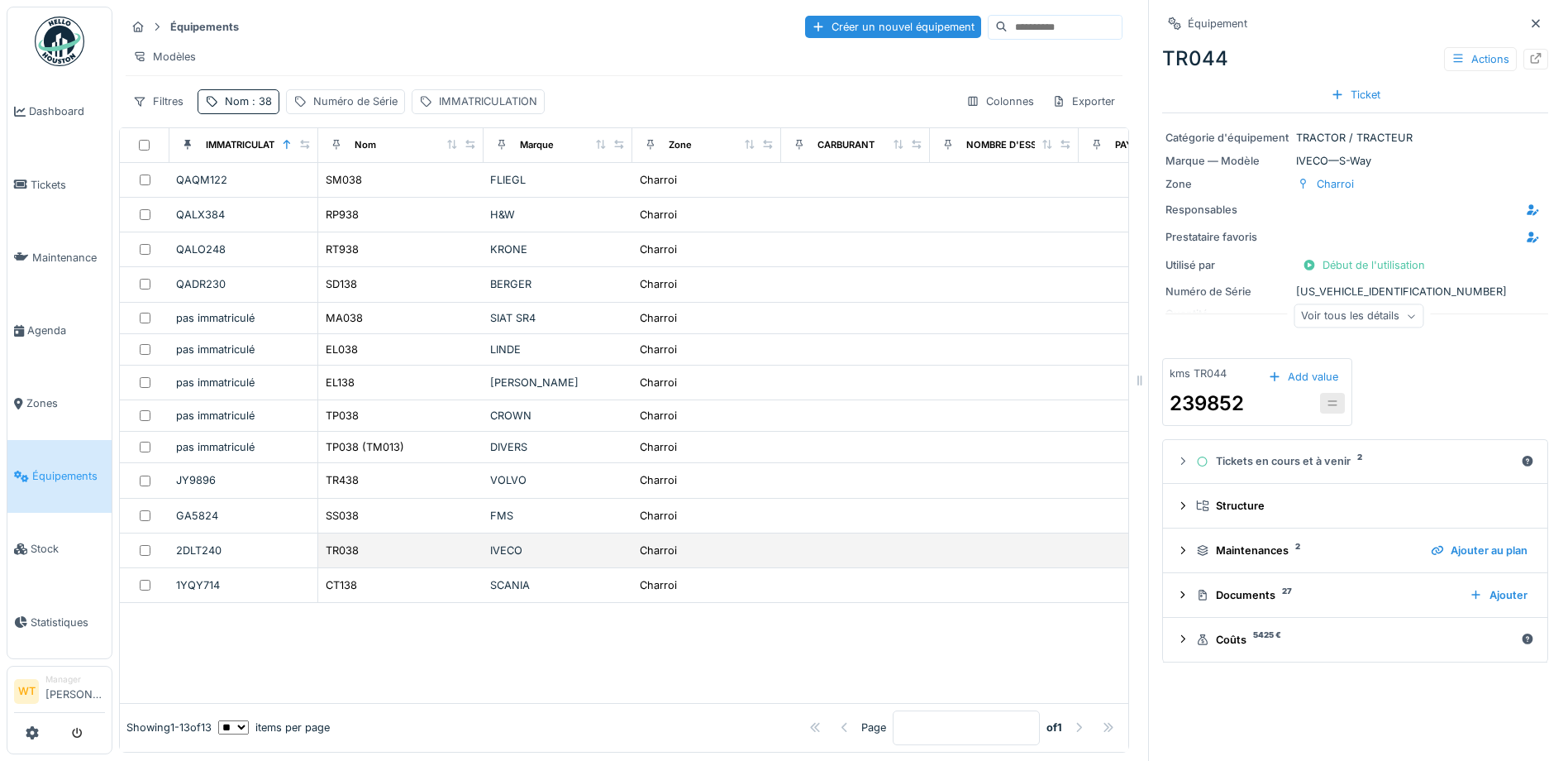
click at [382, 561] on td "TR038" at bounding box center [401, 551] width 165 height 35
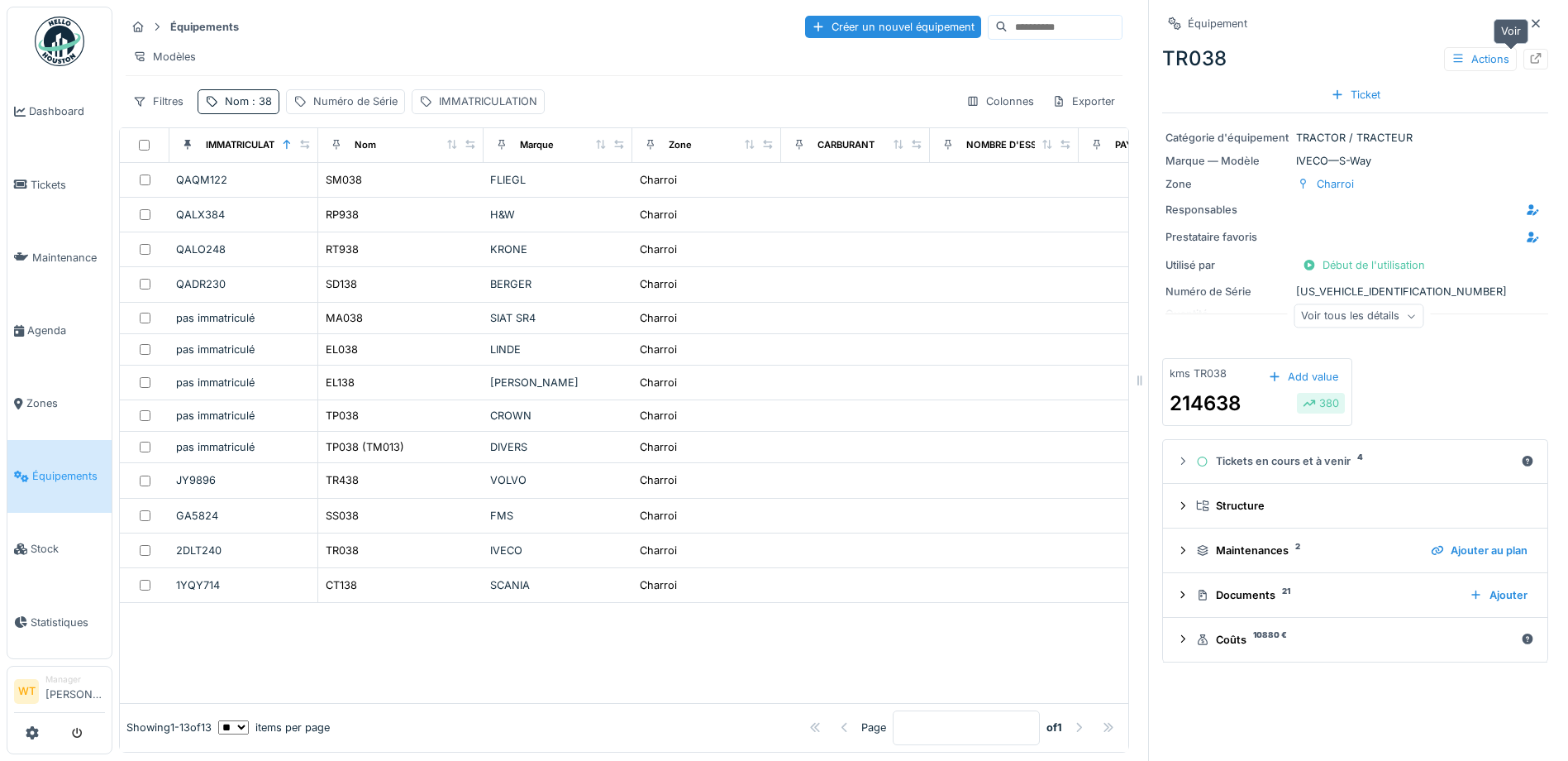
click at [1529, 53] on div at bounding box center [1536, 60] width 13 height 16
click at [254, 97] on span ": 38" at bounding box center [260, 102] width 23 height 12
drag, startPoint x: 378, startPoint y: 182, endPoint x: 335, endPoint y: 185, distance: 43.1
click at [356, 187] on icon at bounding box center [349, 193] width 13 height 11
click at [326, 186] on input "Nom" at bounding box center [287, 194] width 165 height 35
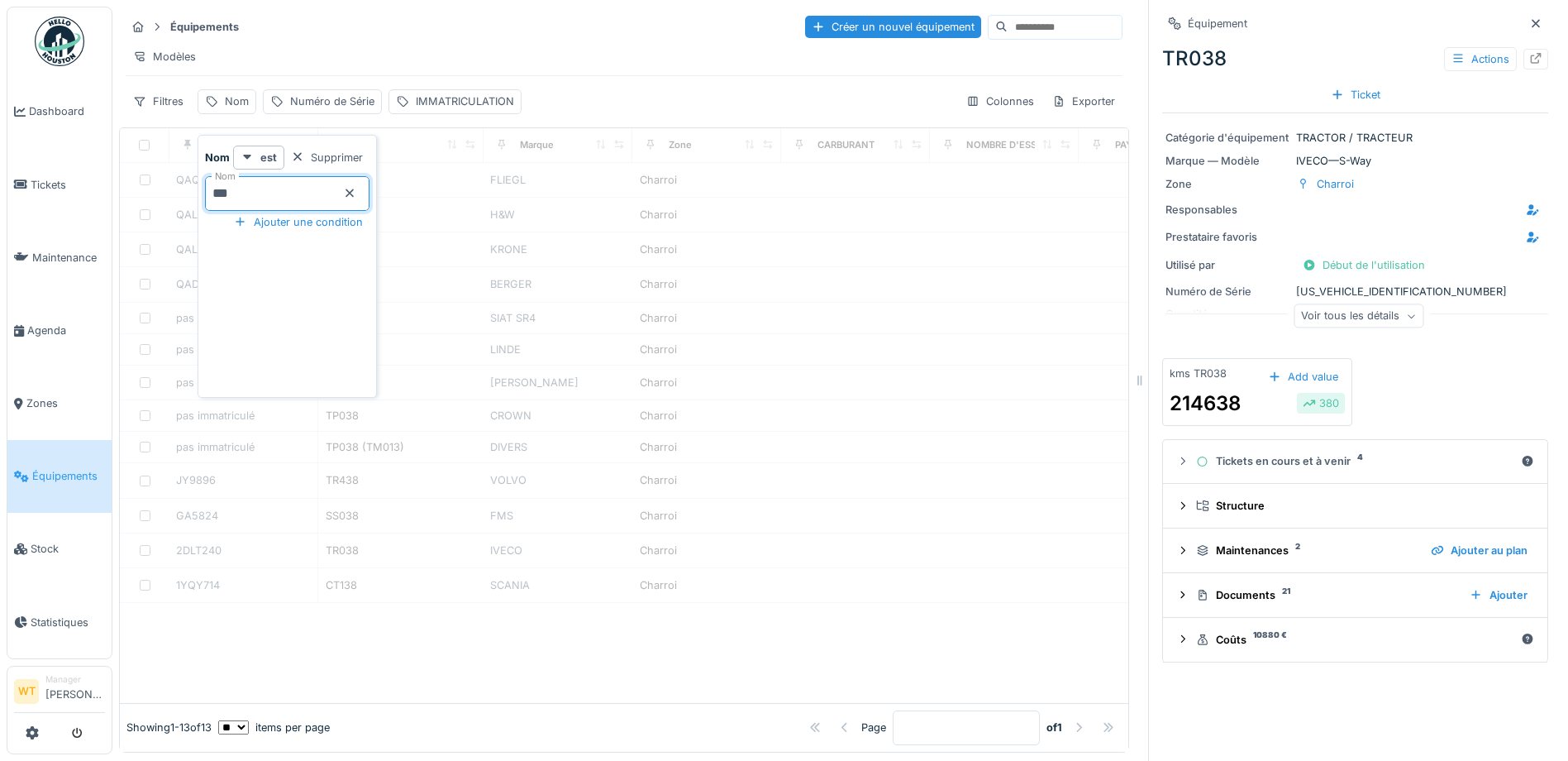
type input "***"
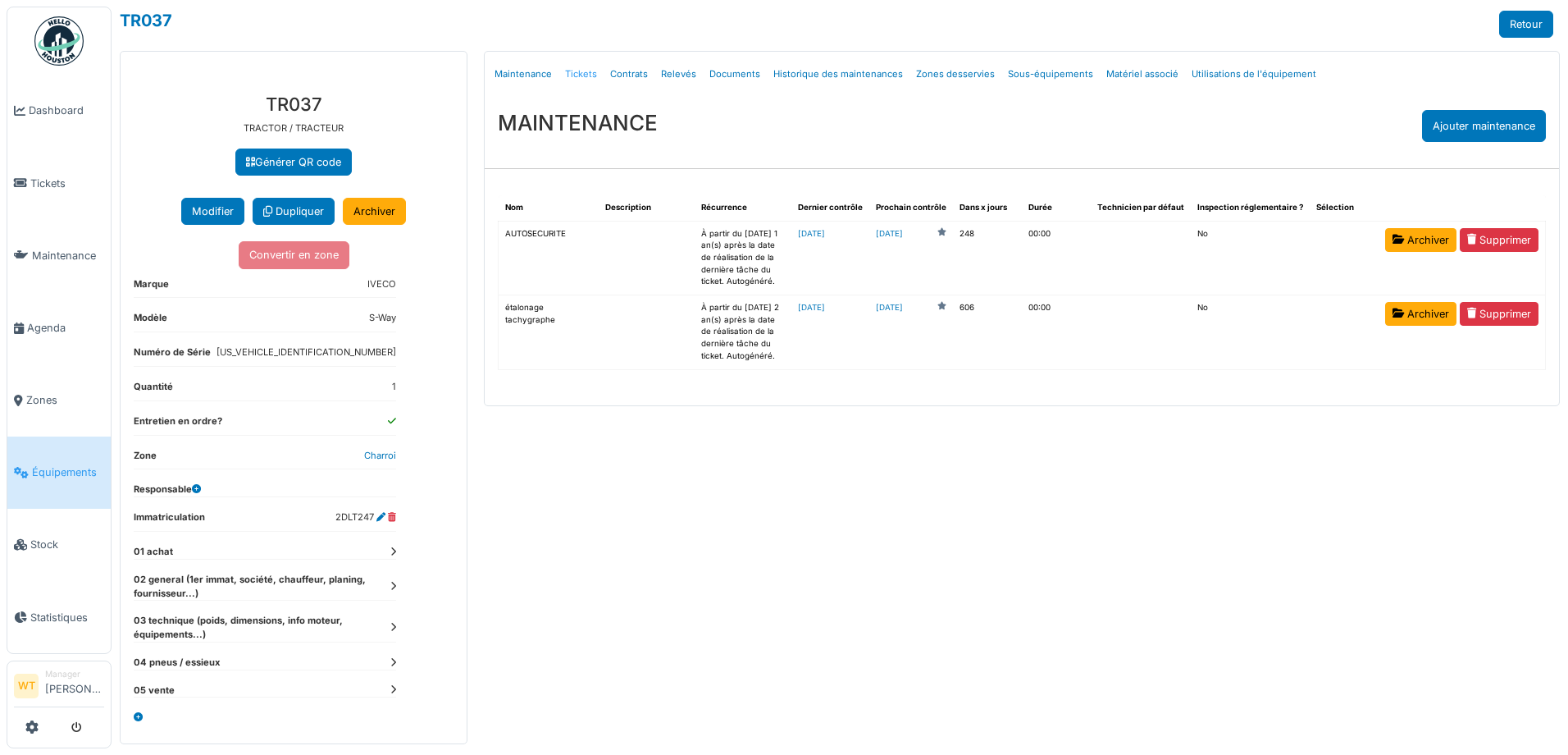
click at [591, 75] on link "Tickets" at bounding box center [581, 74] width 45 height 38
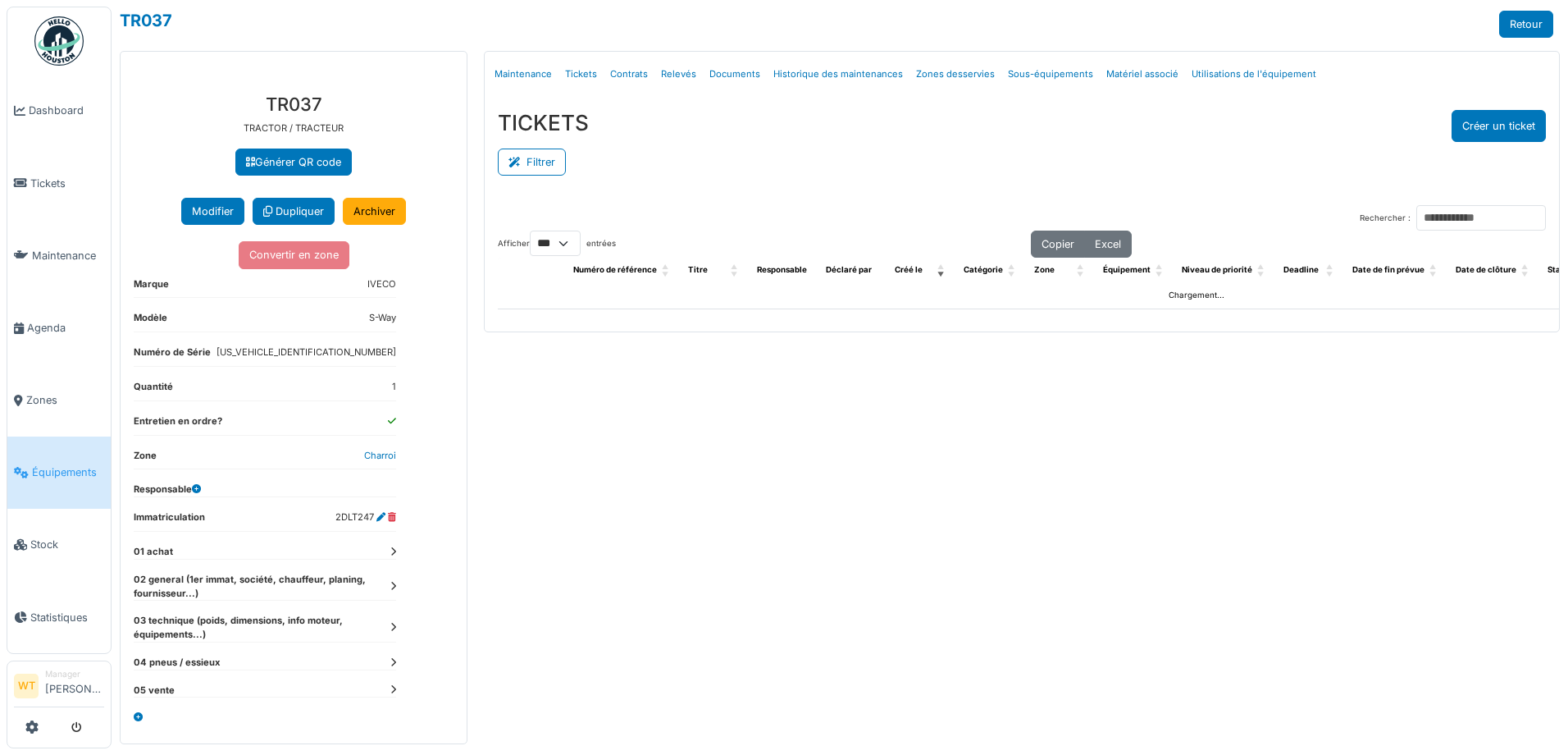
select select "***"
